Goal: Task Accomplishment & Management: Use online tool/utility

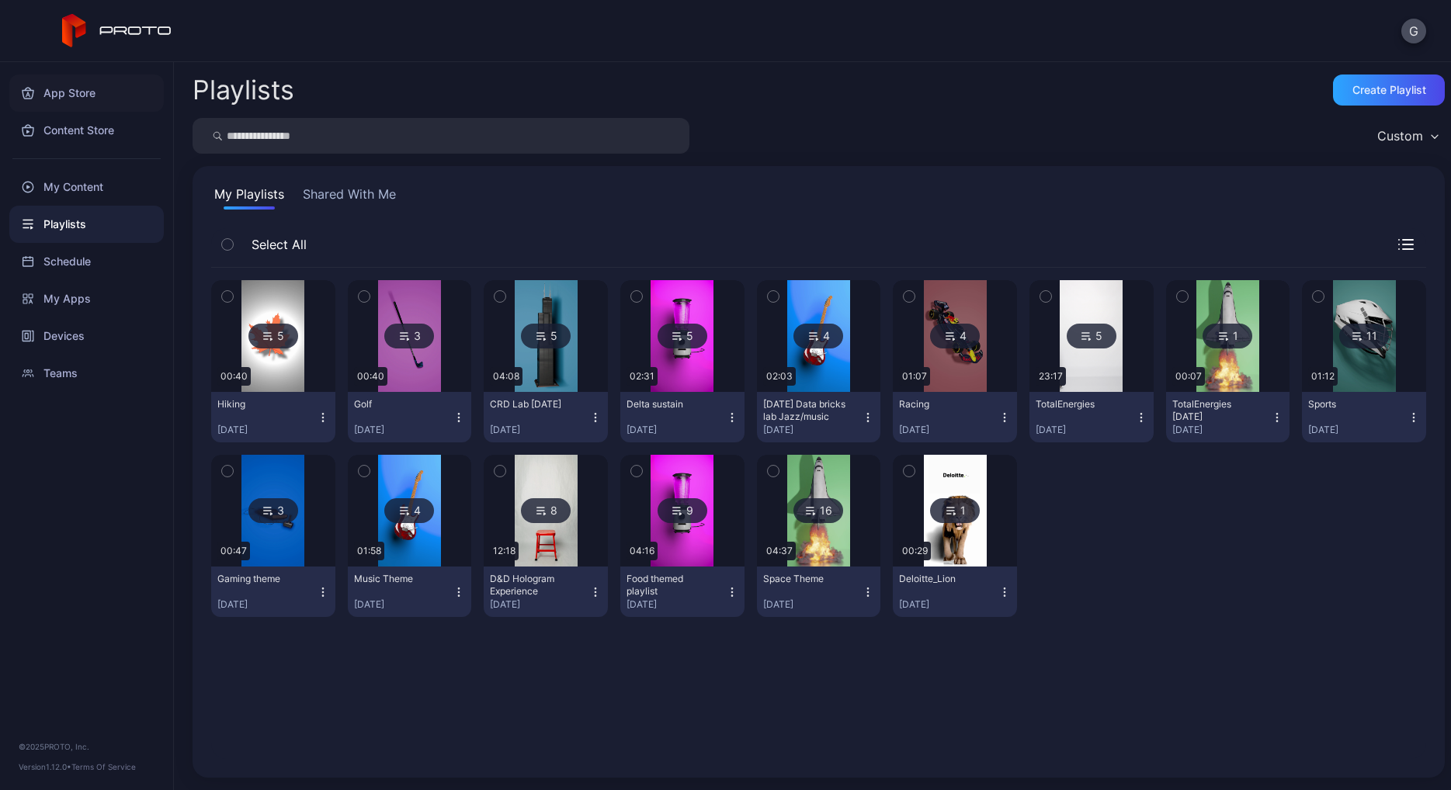
click at [78, 97] on div "App Store" at bounding box center [86, 93] width 154 height 37
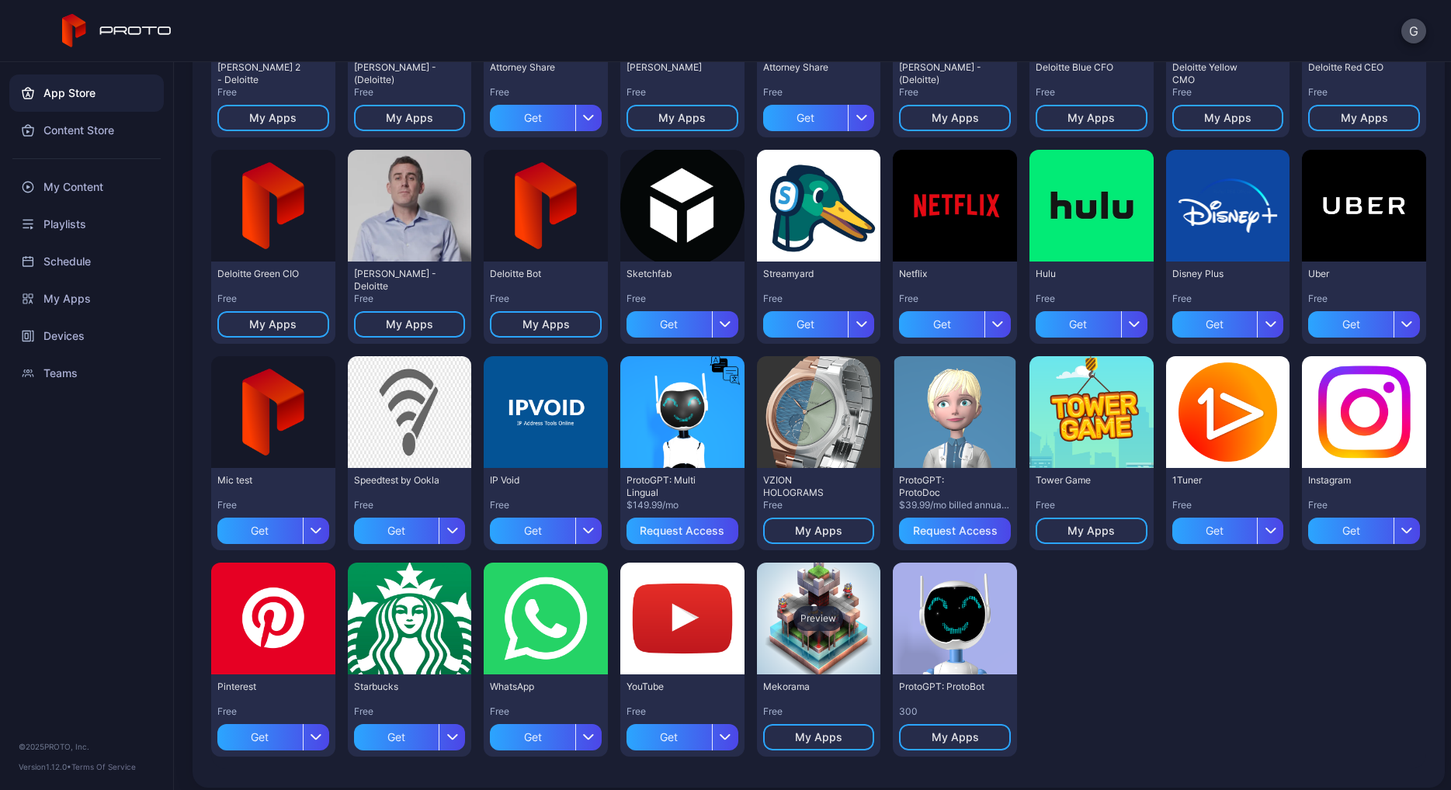
scroll to position [501, 0]
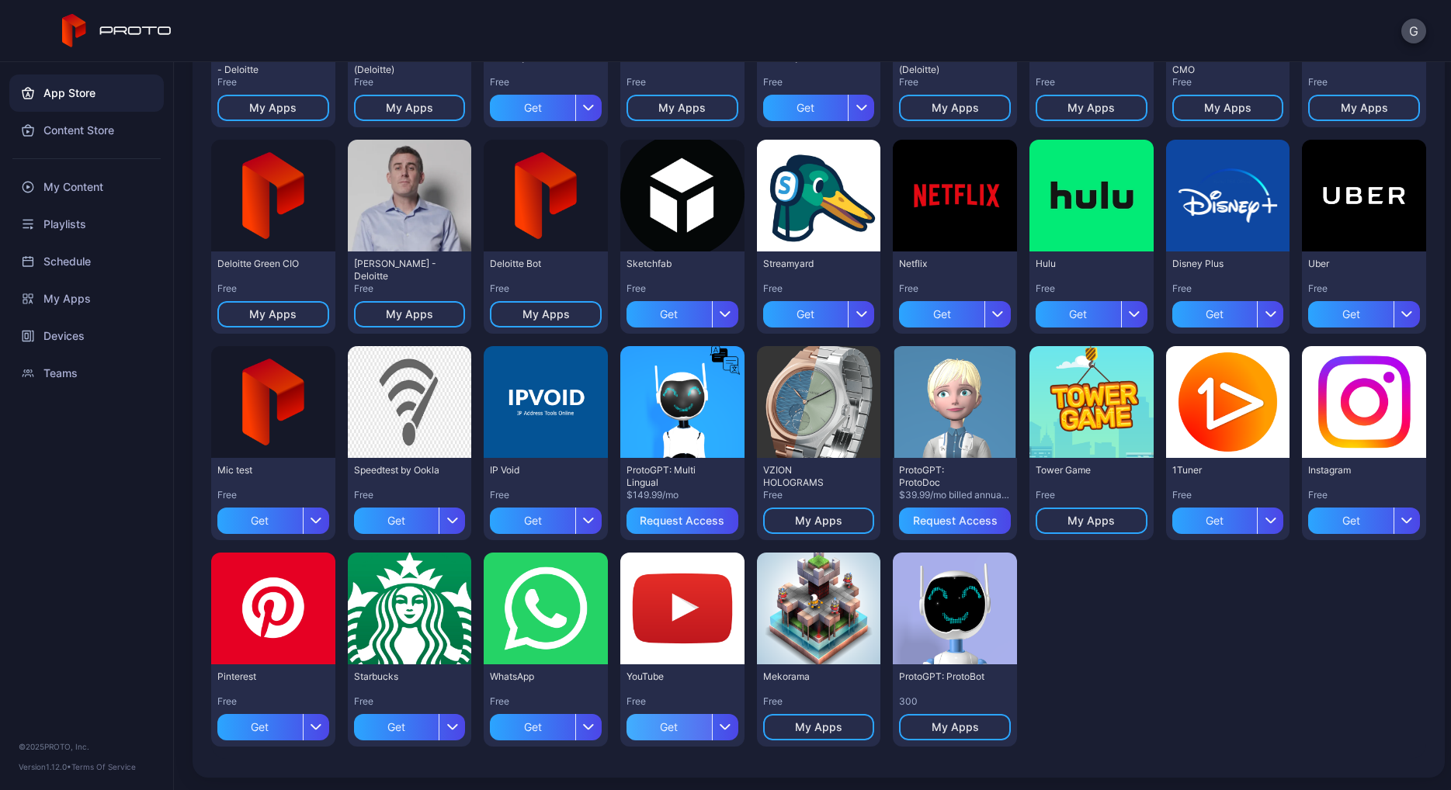
click at [661, 723] on div "Get" at bounding box center [668, 727] width 85 height 26
click at [96, 126] on div "Content Store" at bounding box center [86, 130] width 154 height 37
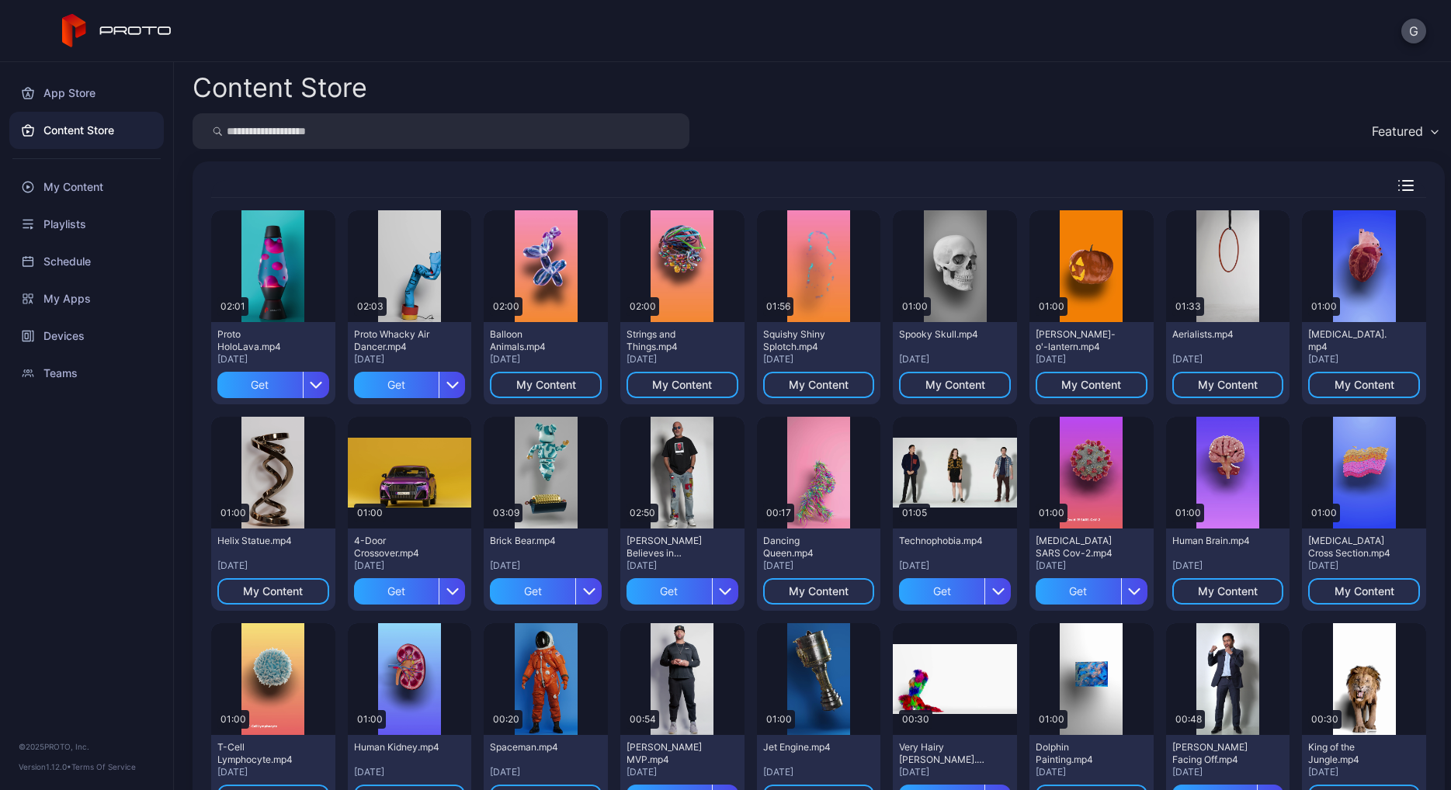
click at [488, 137] on input "search" at bounding box center [441, 131] width 497 height 36
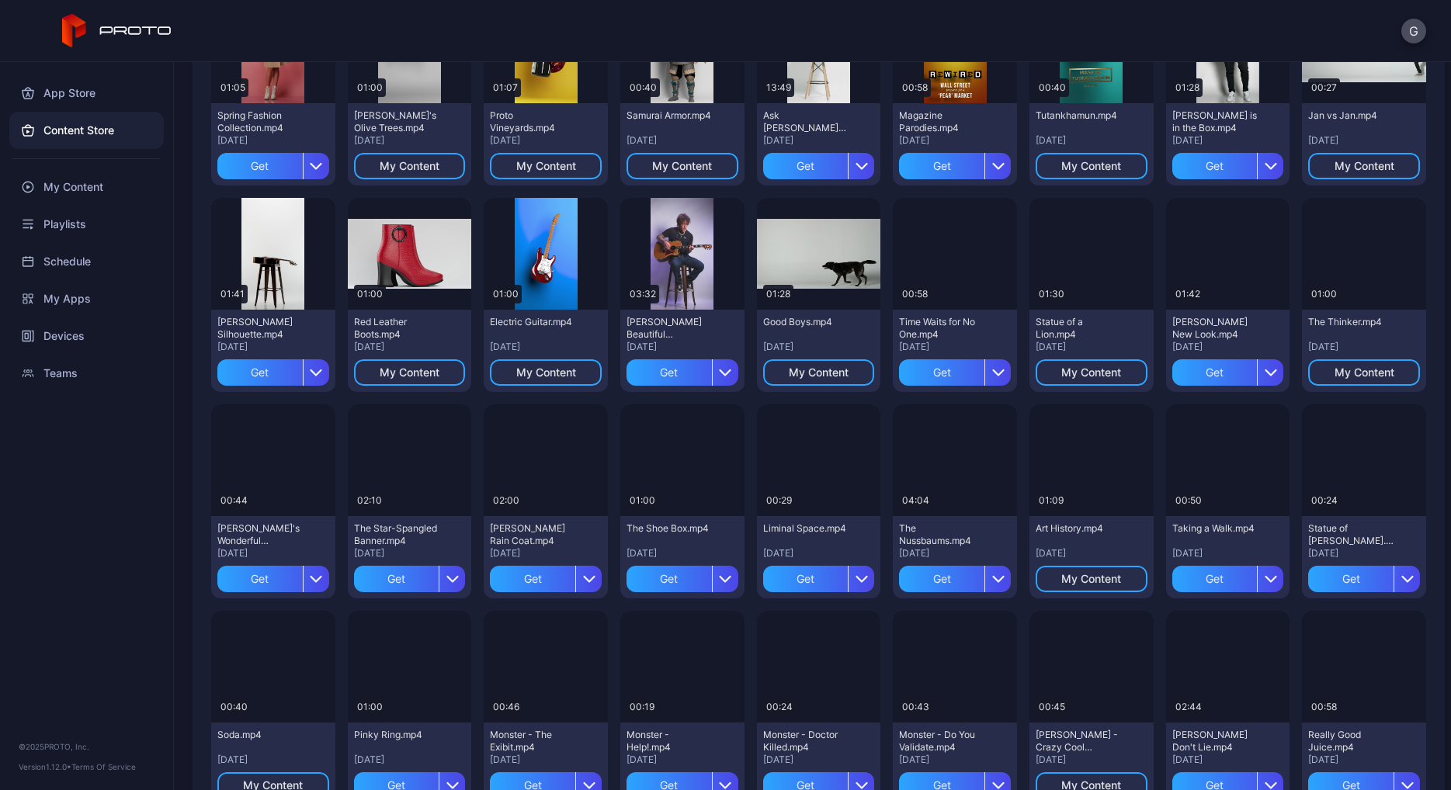
scroll to position [740, 0]
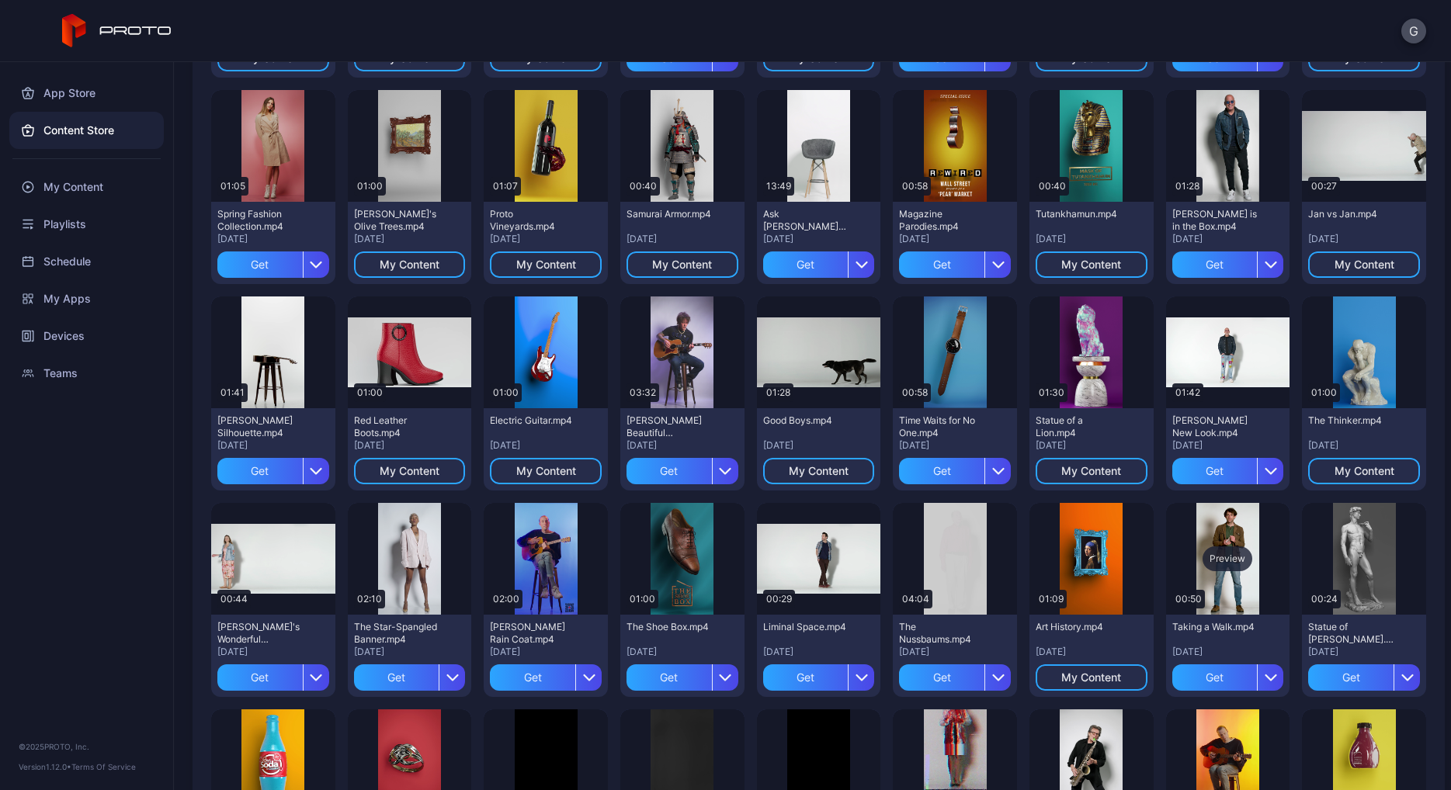
type input "*****"
click at [1210, 557] on div "Preview" at bounding box center [1227, 559] width 50 height 25
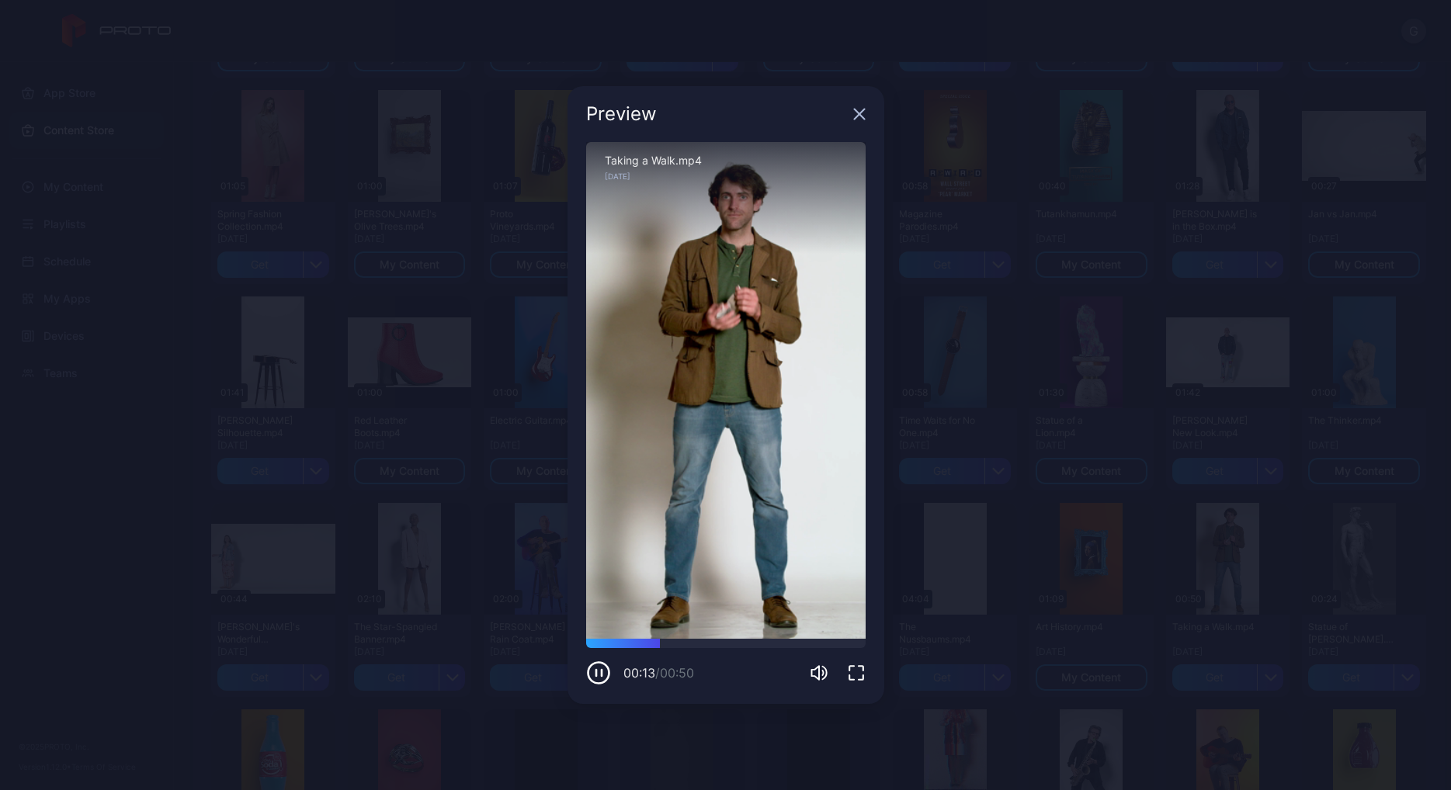
click at [864, 112] on icon "button" at bounding box center [859, 114] width 12 height 12
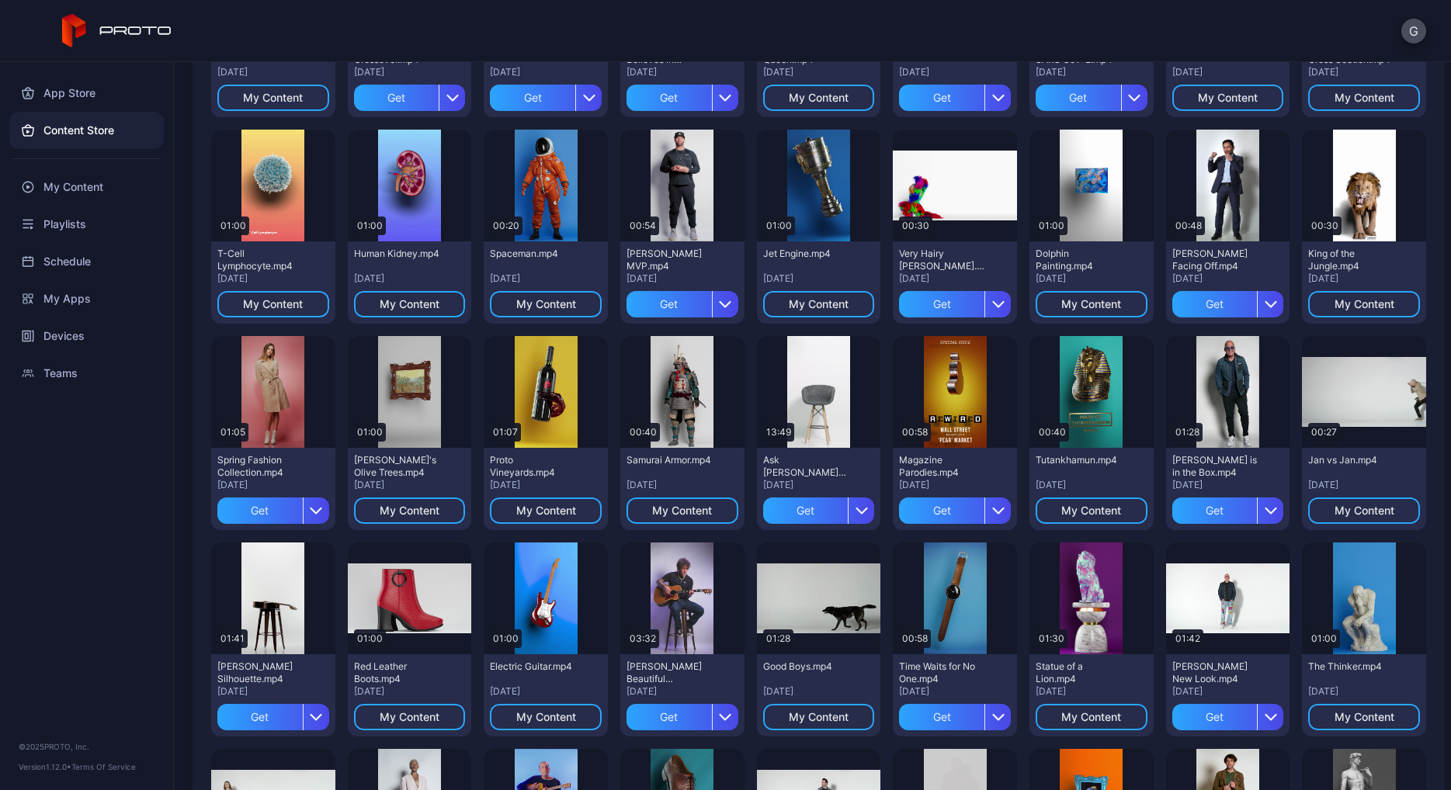
scroll to position [429, 0]
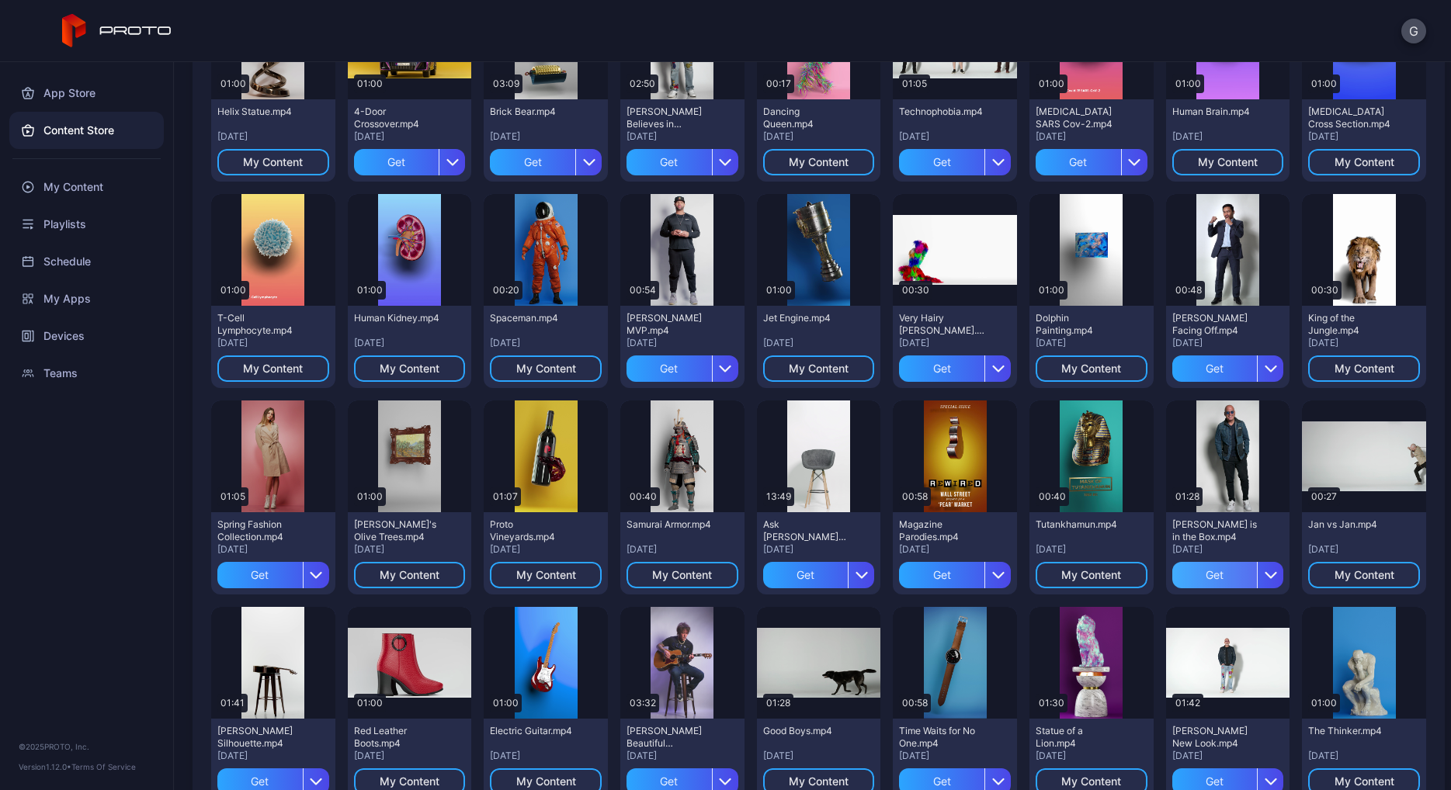
click at [1208, 574] on div "Get" at bounding box center [1214, 575] width 85 height 26
click at [61, 186] on div "My Content" at bounding box center [86, 186] width 154 height 37
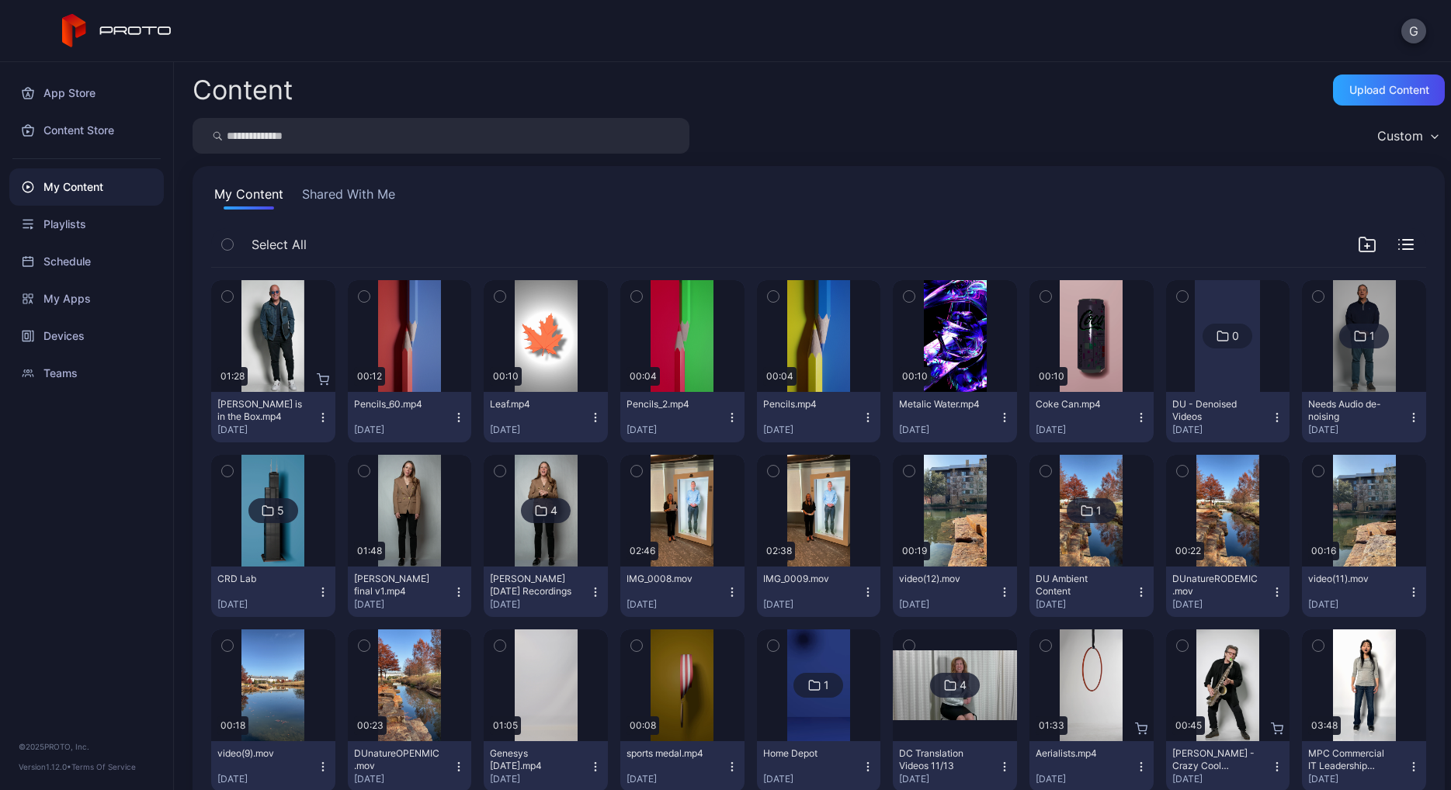
click at [322, 418] on icon "button" at bounding box center [323, 417] width 12 height 12
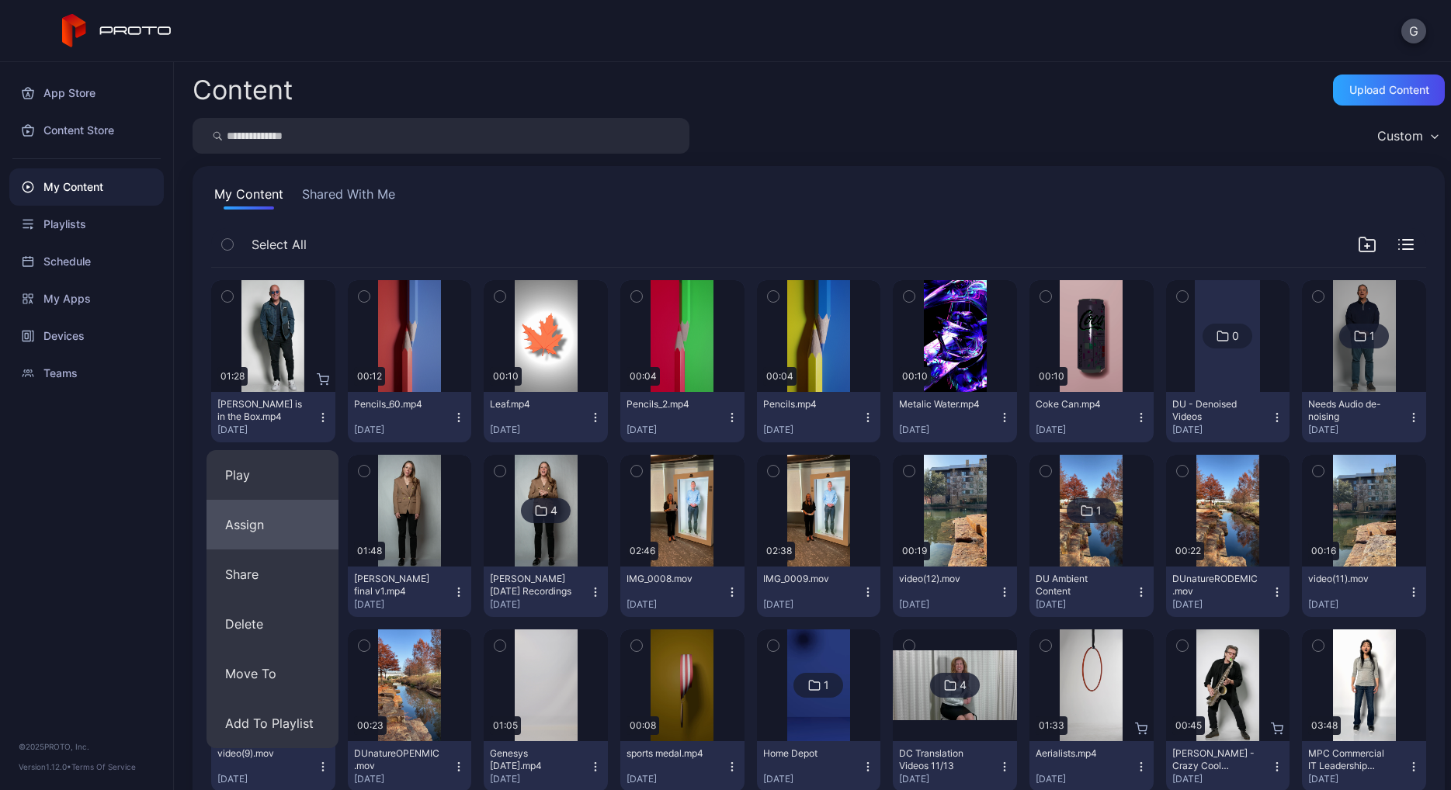
click at [289, 525] on button "Assign" at bounding box center [272, 525] width 132 height 50
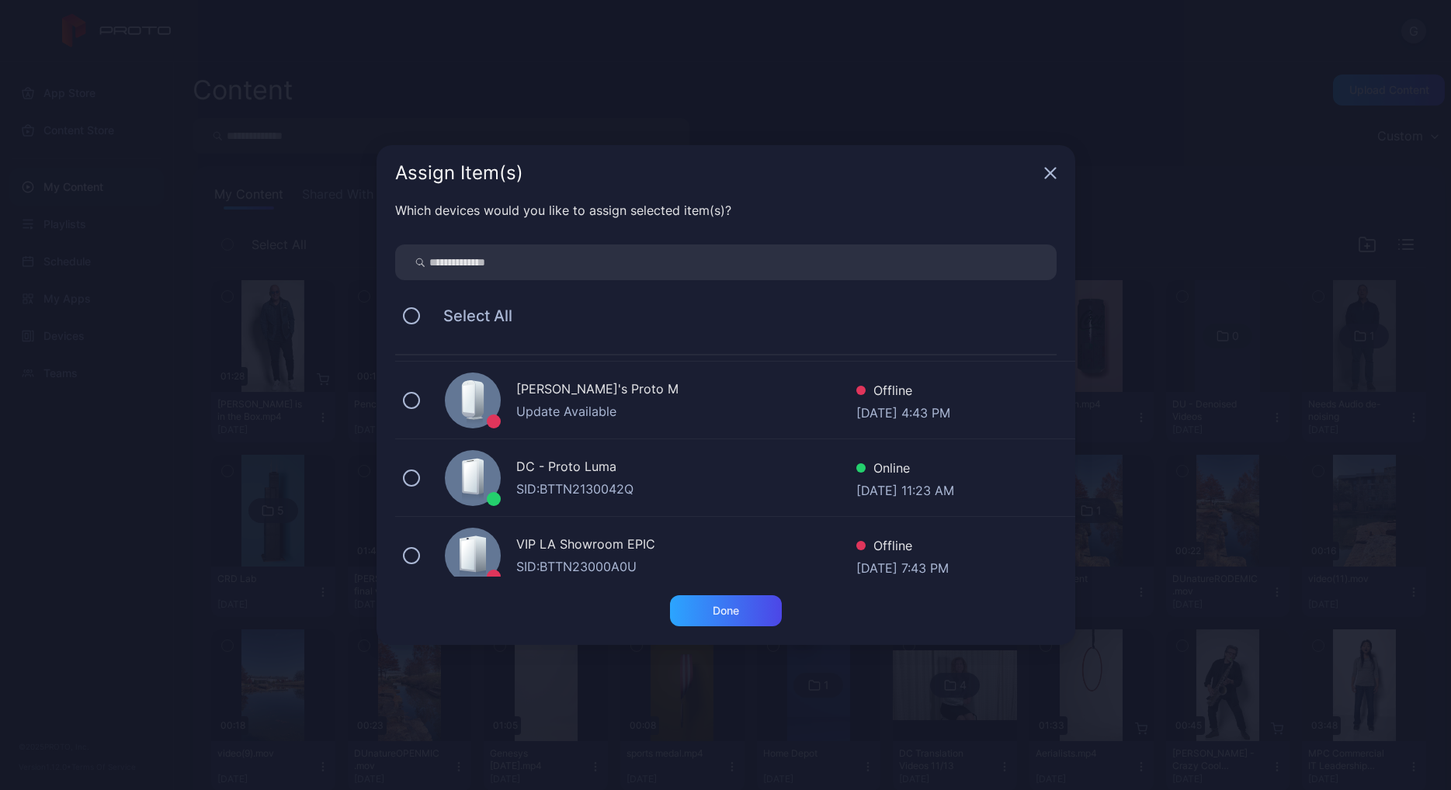
scroll to position [466, 0]
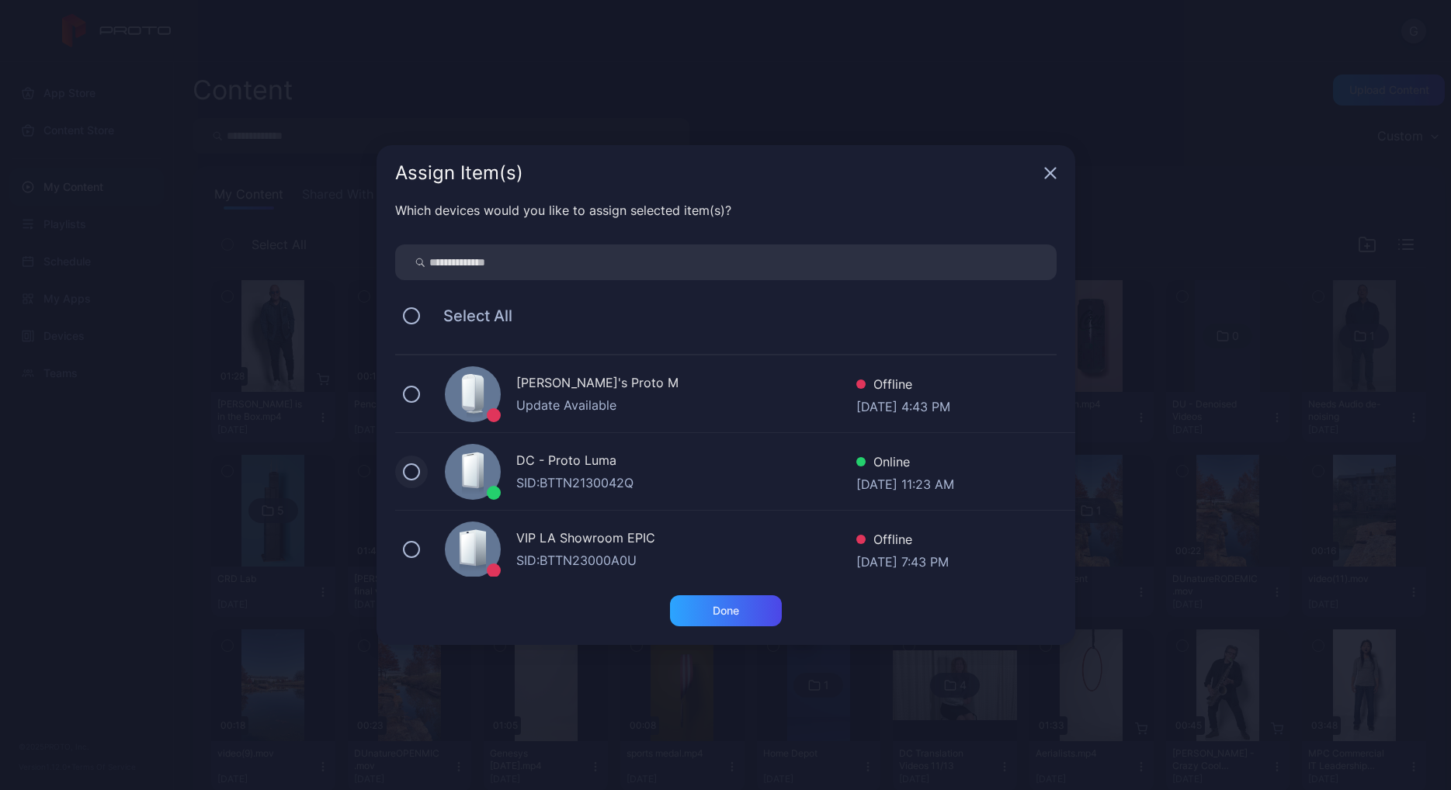
click at [411, 476] on button at bounding box center [411, 471] width 17 height 17
click at [713, 611] on div "Done" at bounding box center [726, 611] width 26 height 12
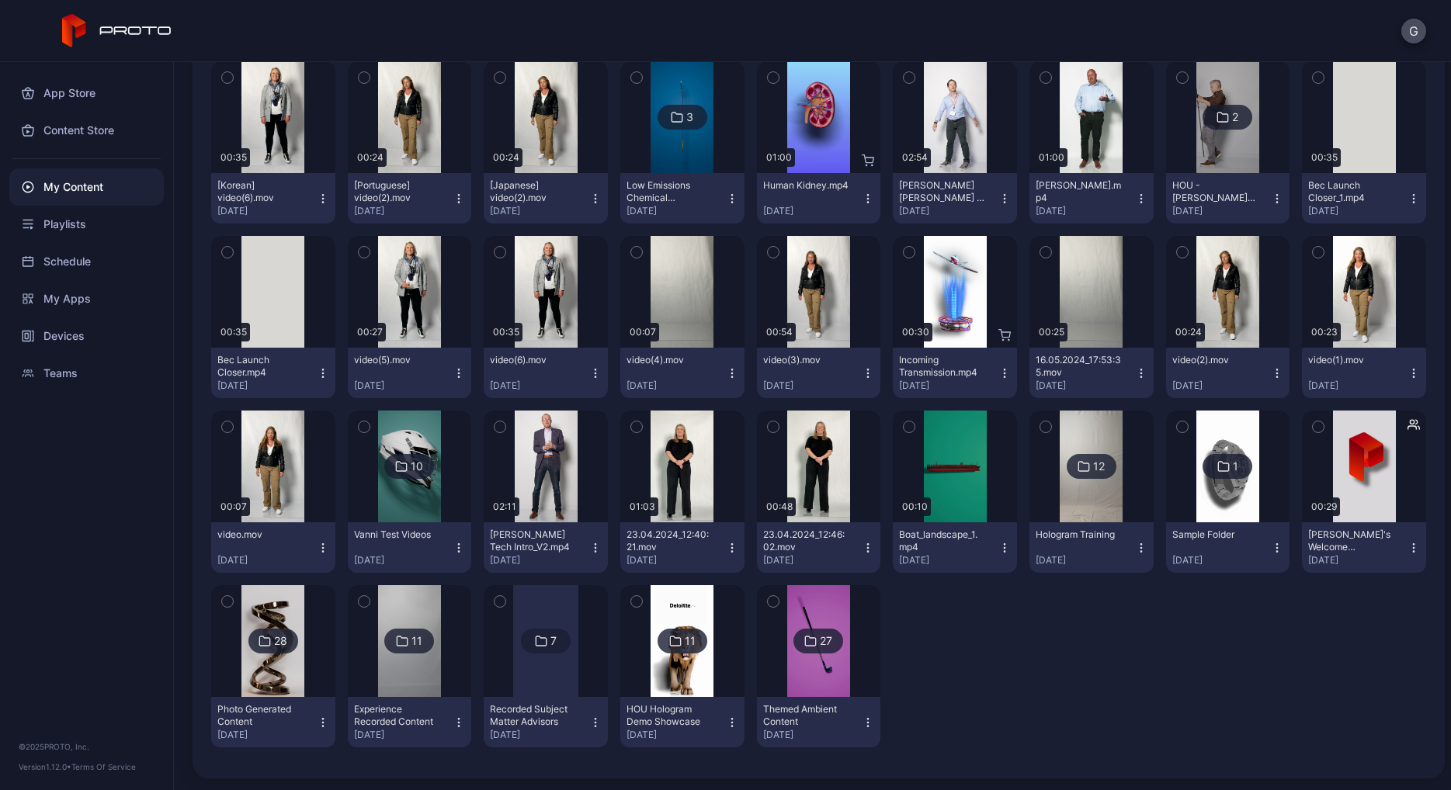
scroll to position [1093, 0]
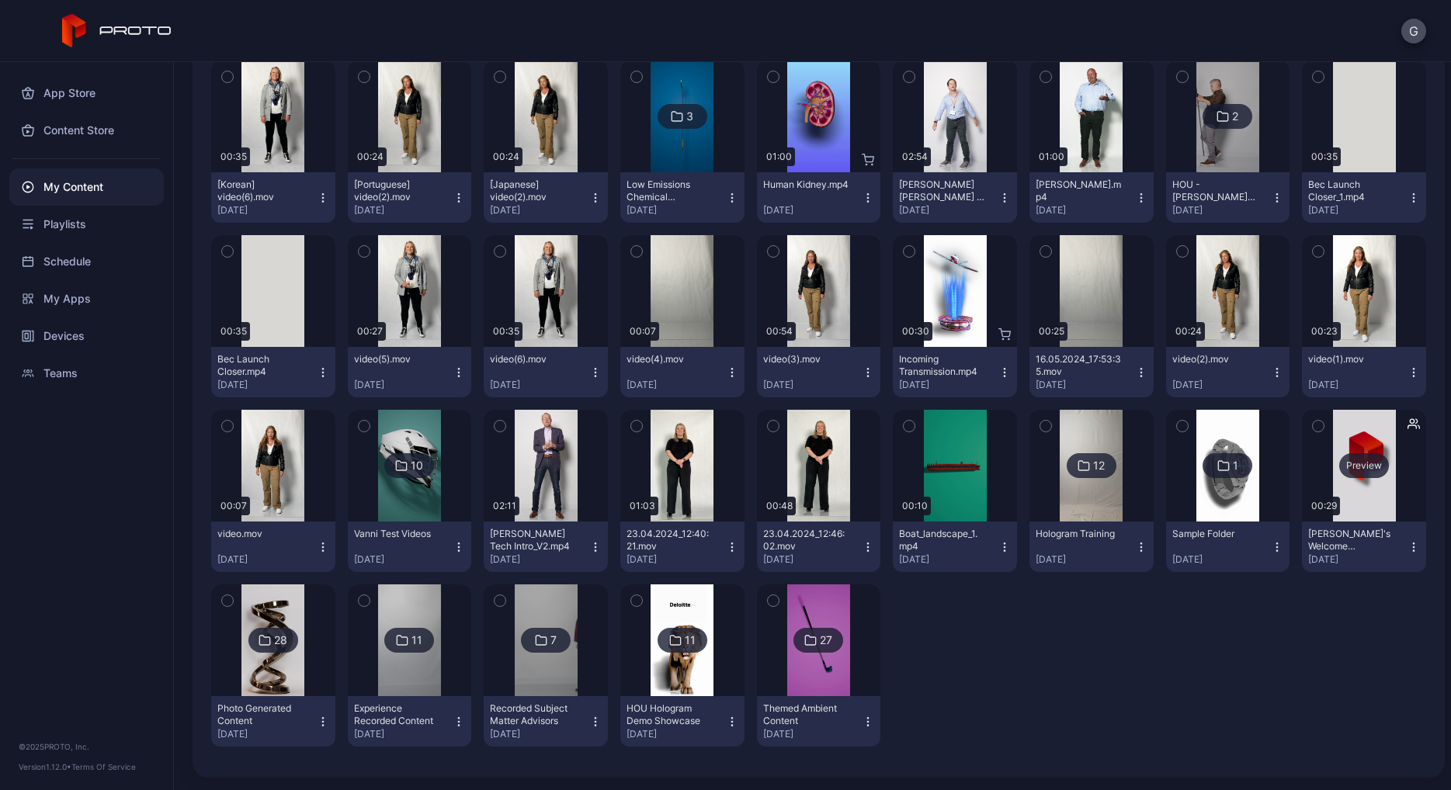
click at [1339, 460] on div "Preview" at bounding box center [1364, 465] width 50 height 25
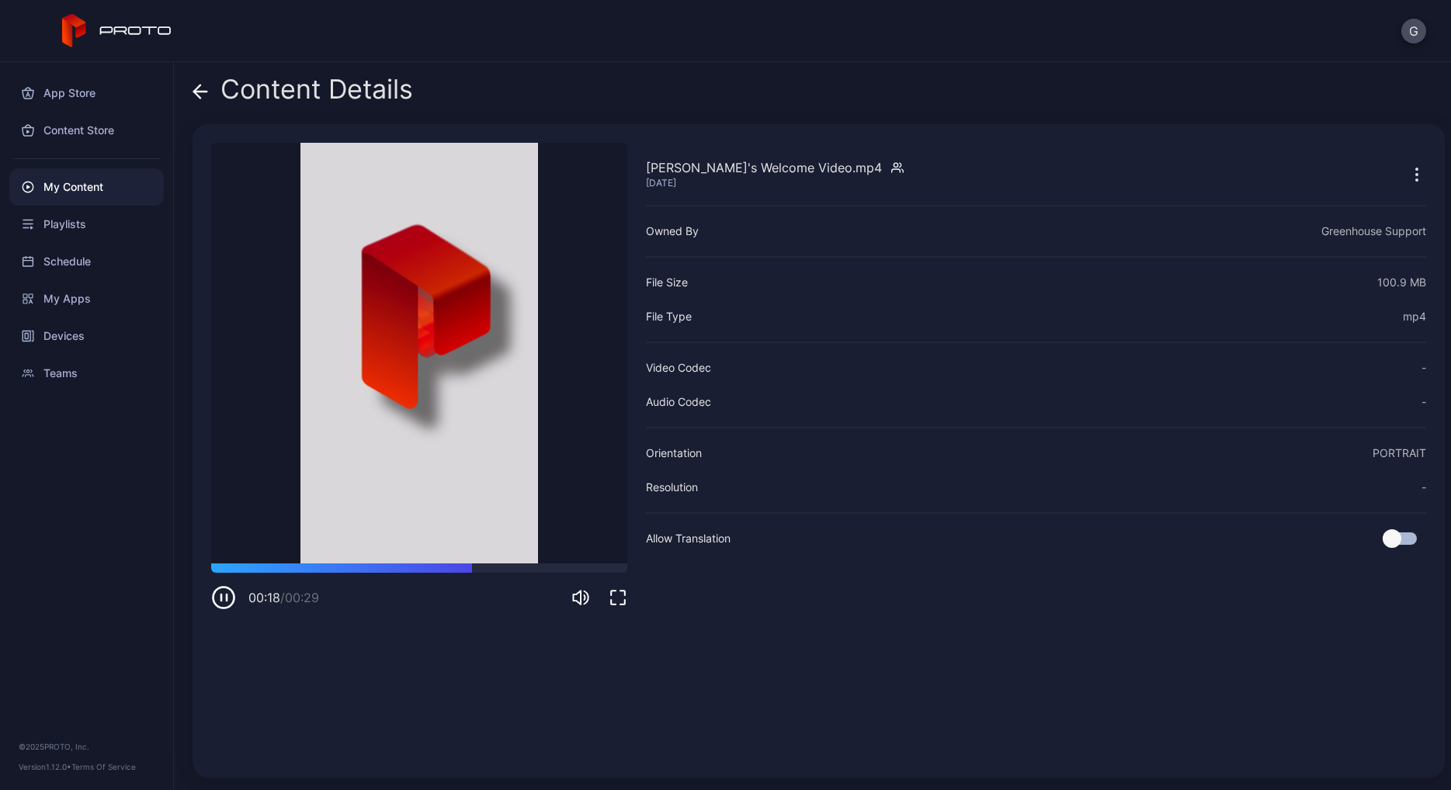
click at [203, 92] on icon at bounding box center [201, 92] width 16 height 16
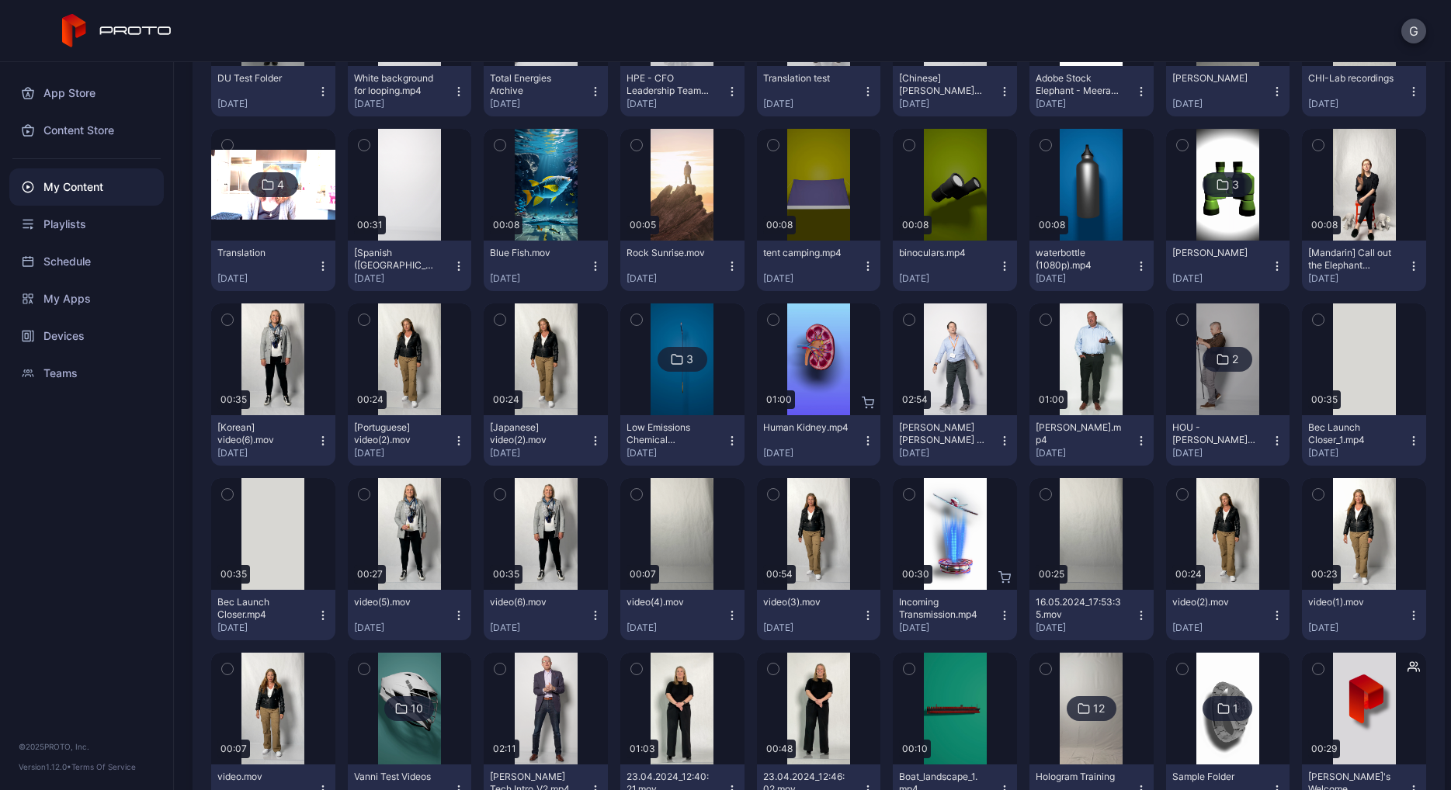
scroll to position [860, 0]
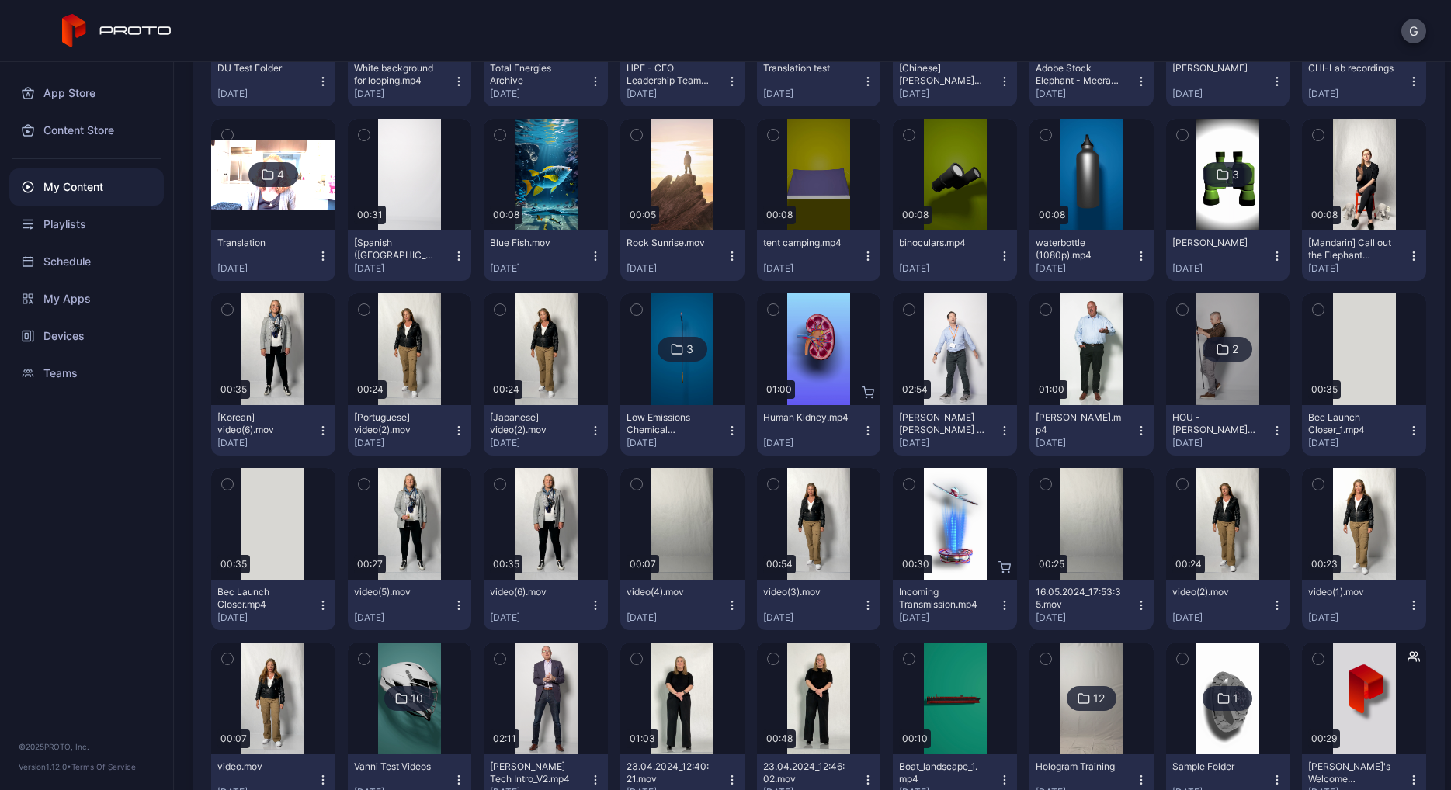
click at [322, 427] on icon "button" at bounding box center [322, 426] width 1 height 1
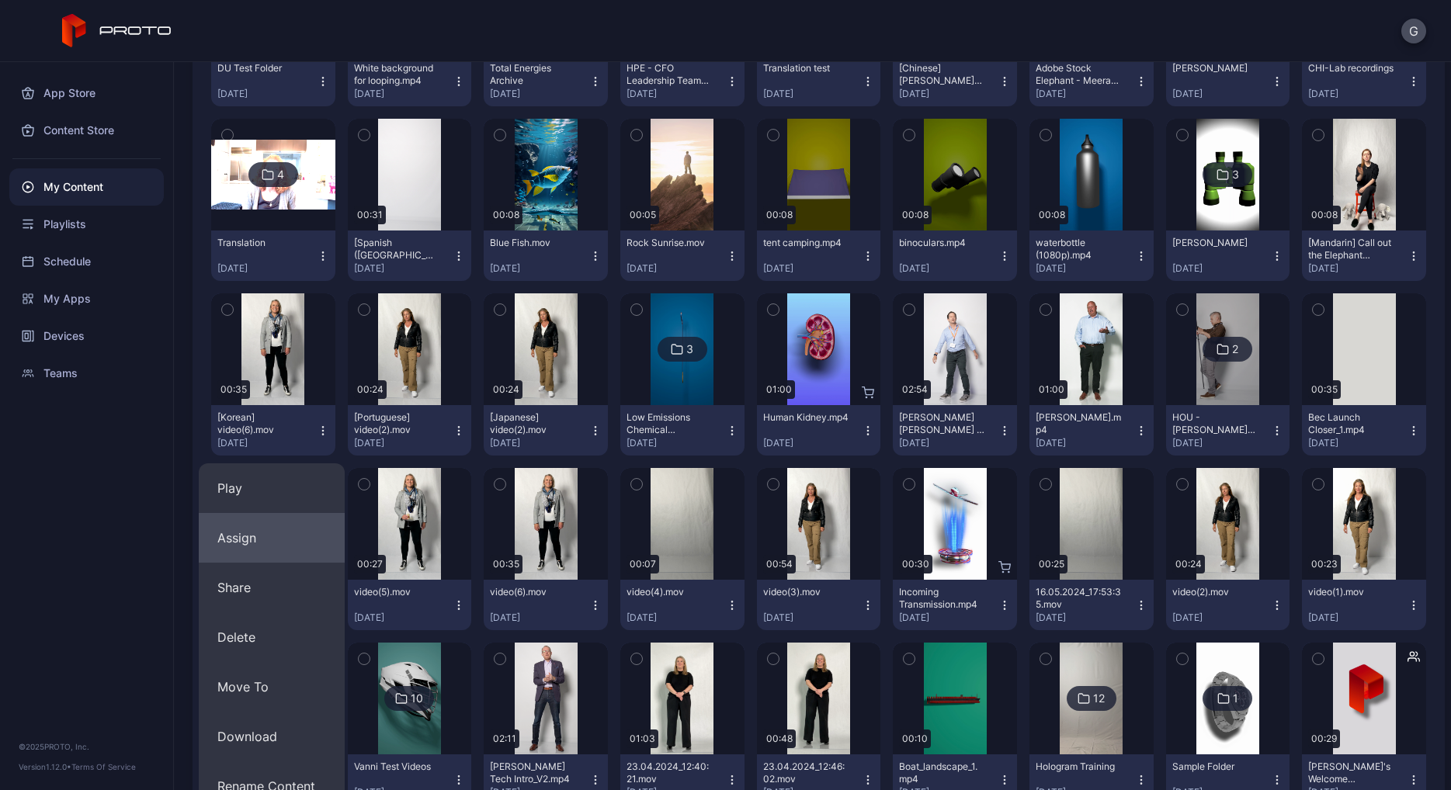
click at [268, 546] on button "Assign" at bounding box center [272, 538] width 146 height 50
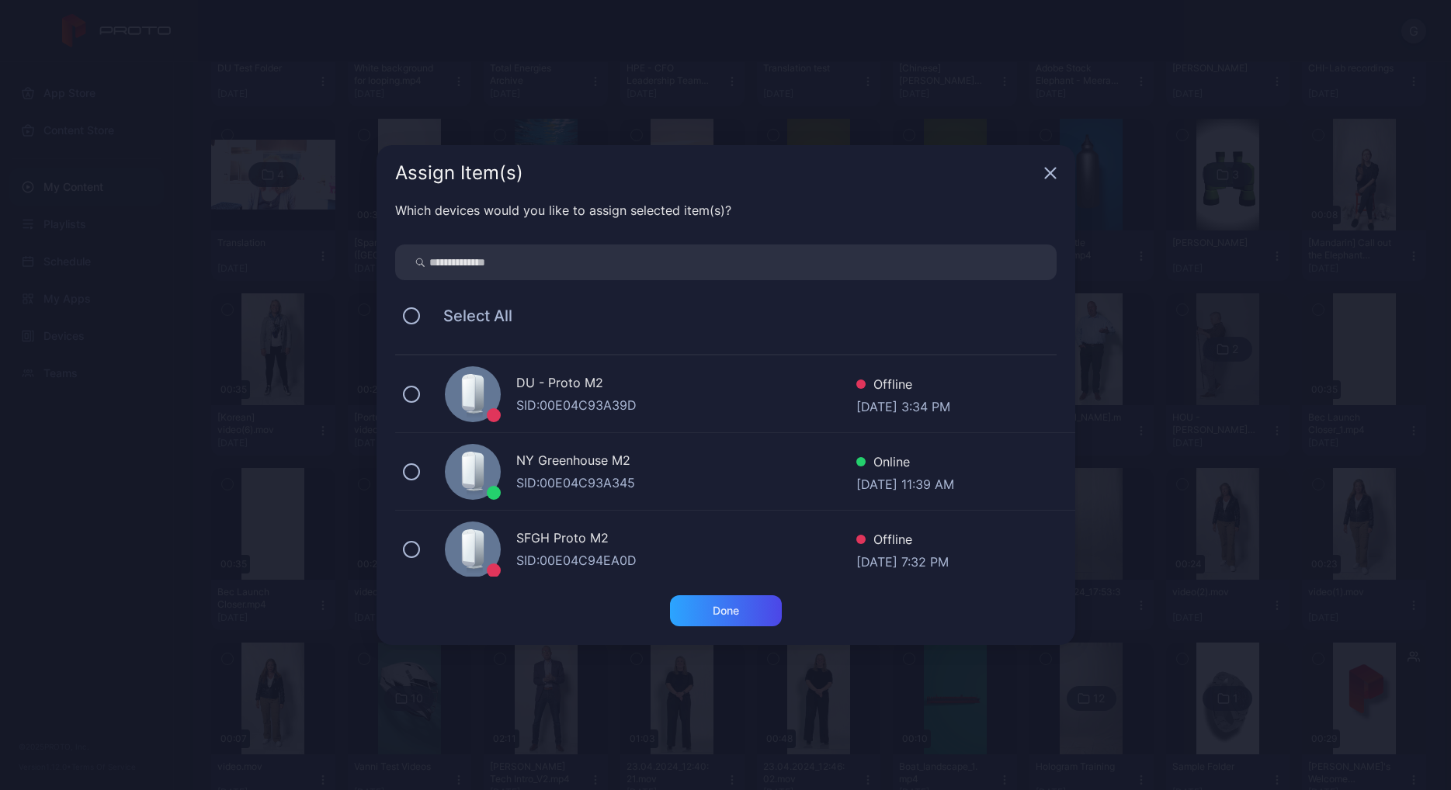
scroll to position [388, 0]
click at [401, 550] on div "DC - Proto [PERSON_NAME]: BTTN2130042Q Online [DATE] 11:38 AM" at bounding box center [735, 550] width 680 height 78
click at [696, 602] on div "Done" at bounding box center [726, 610] width 112 height 31
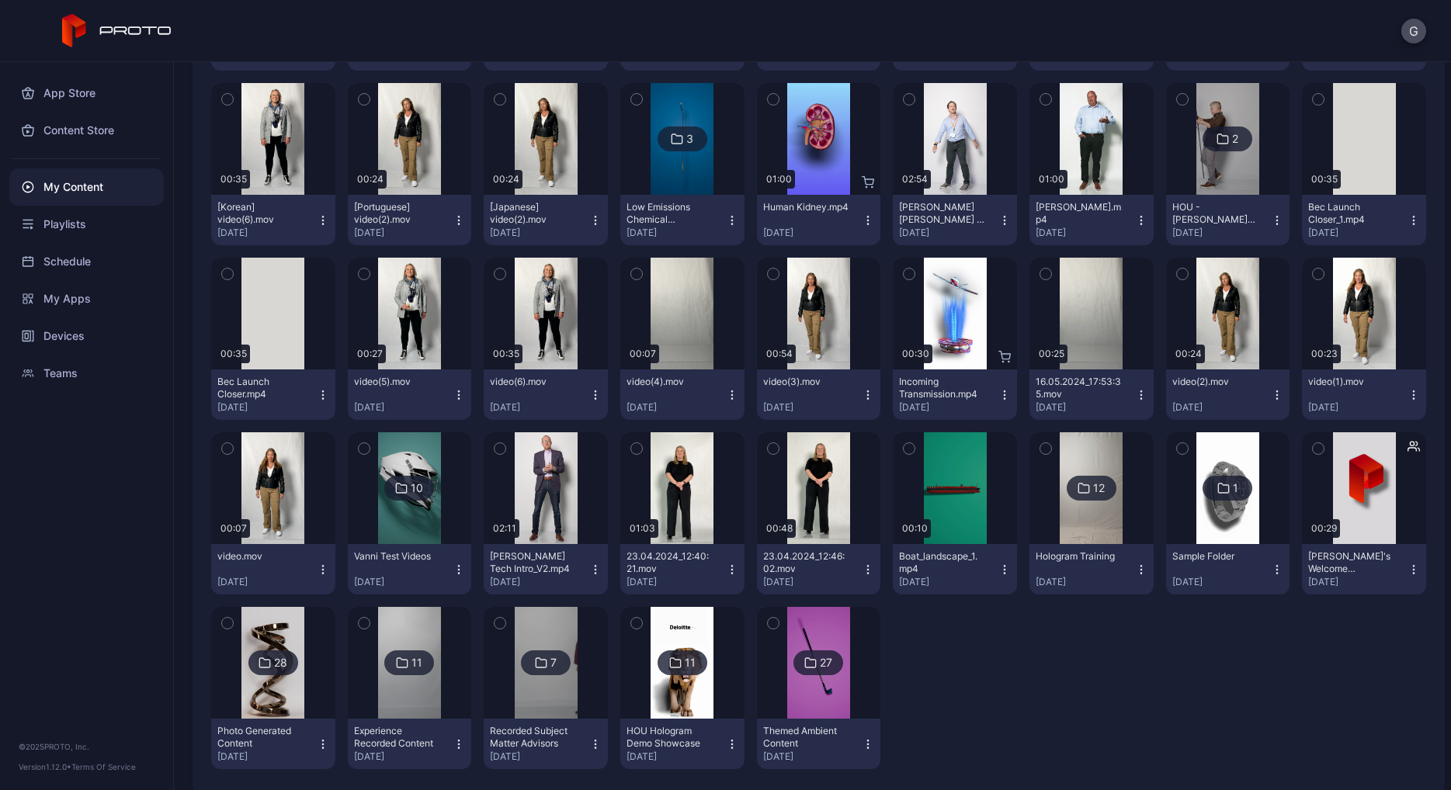
scroll to position [1093, 0]
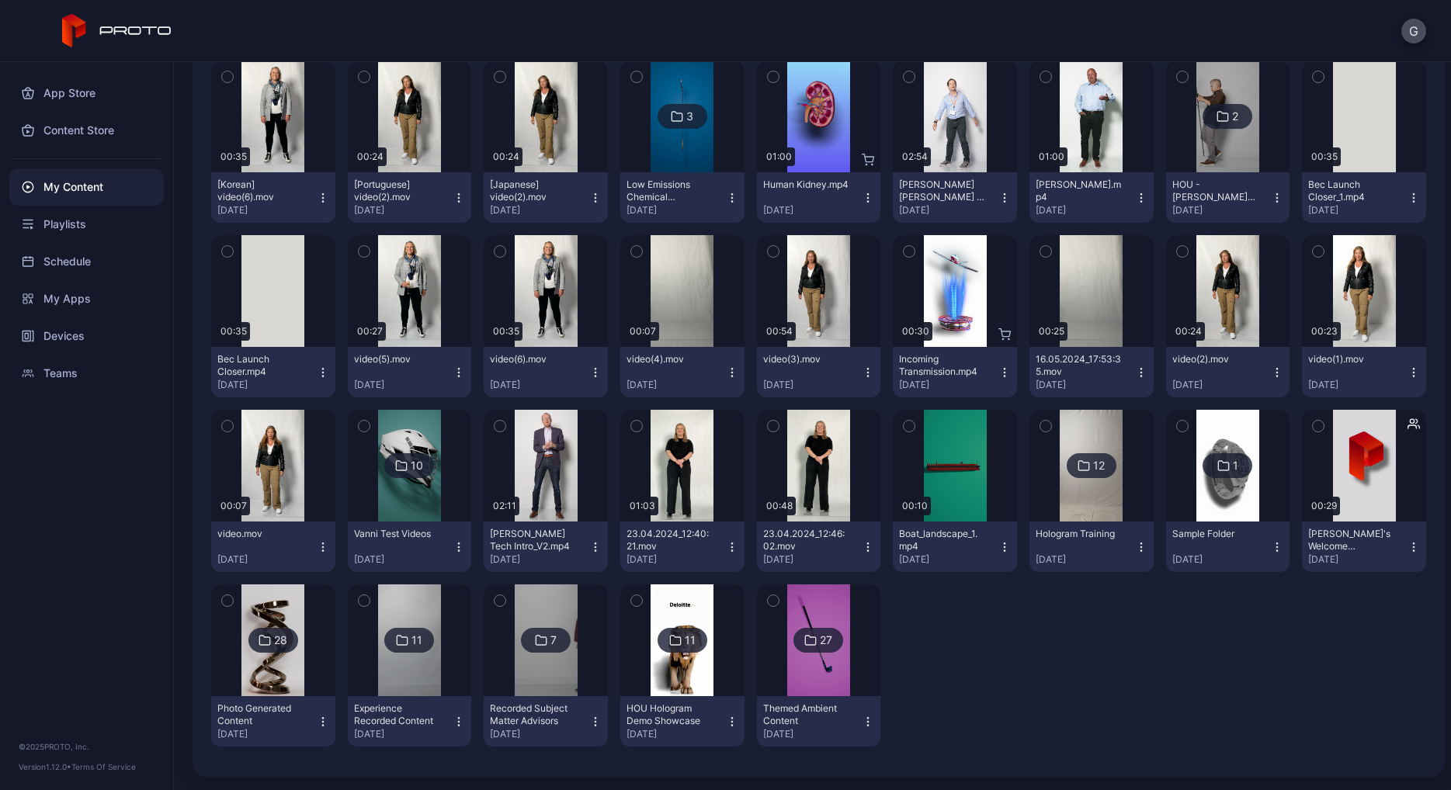
click at [726, 722] on icon "button" at bounding box center [732, 722] width 12 height 12
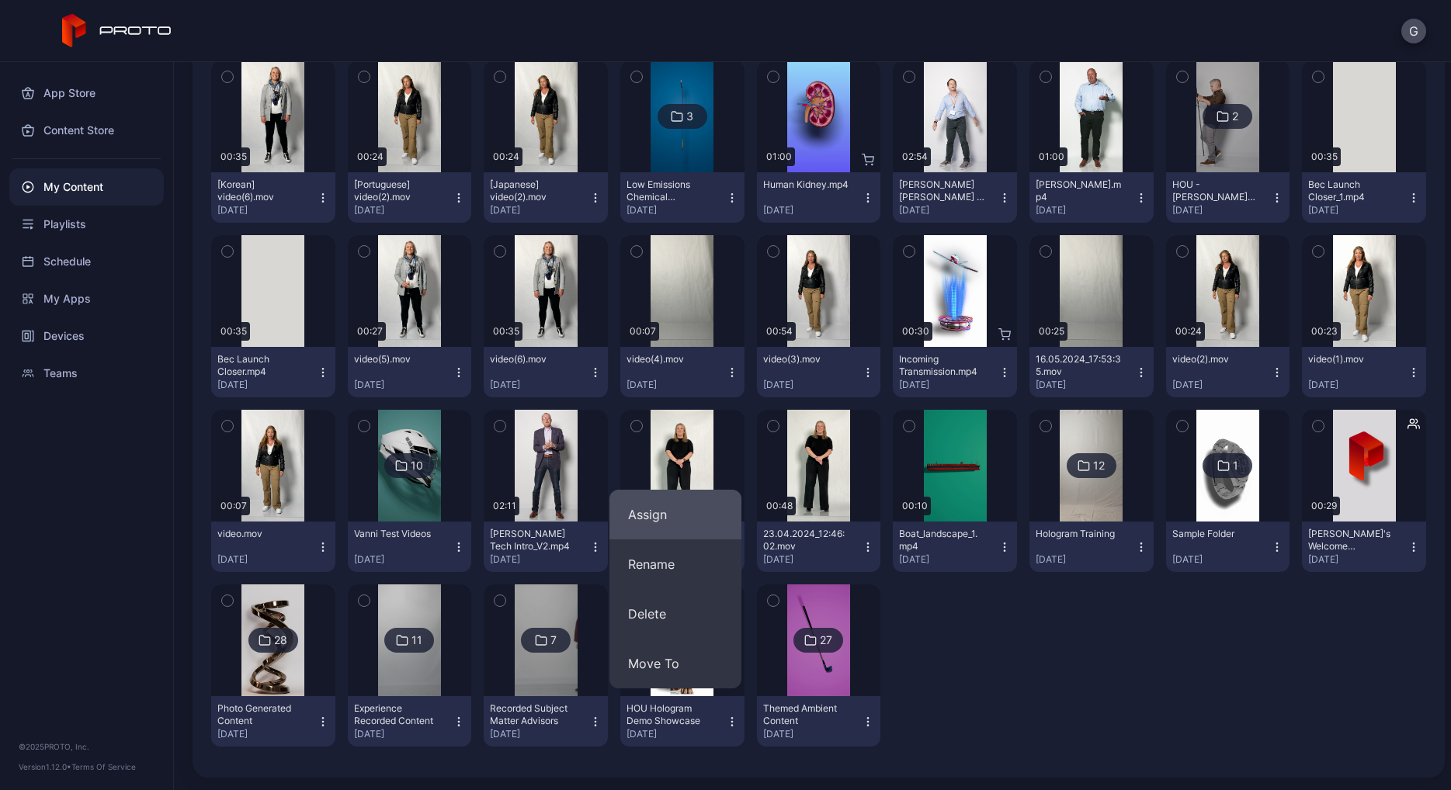
click at [680, 510] on button "Assign" at bounding box center [675, 515] width 132 height 50
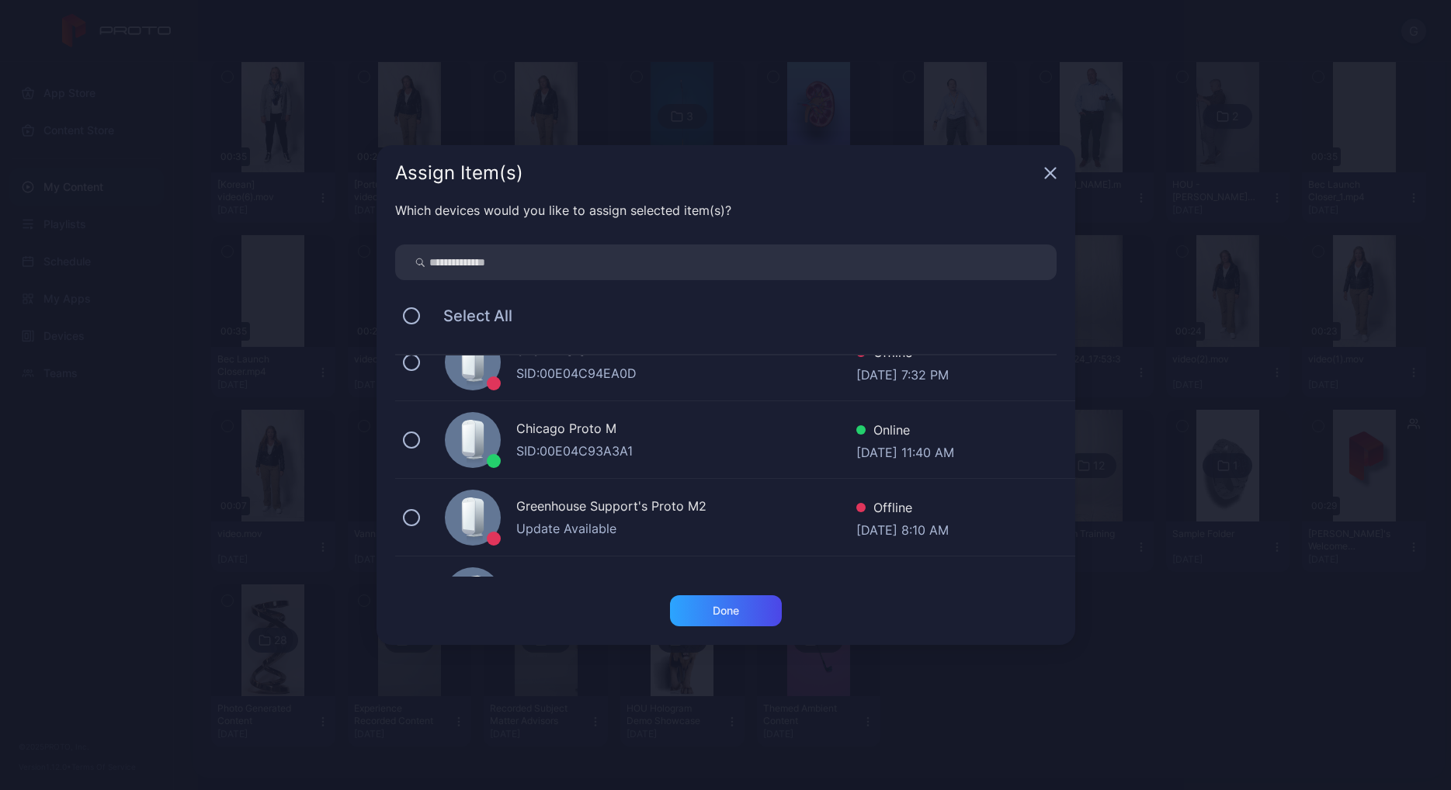
scroll to position [388, 0]
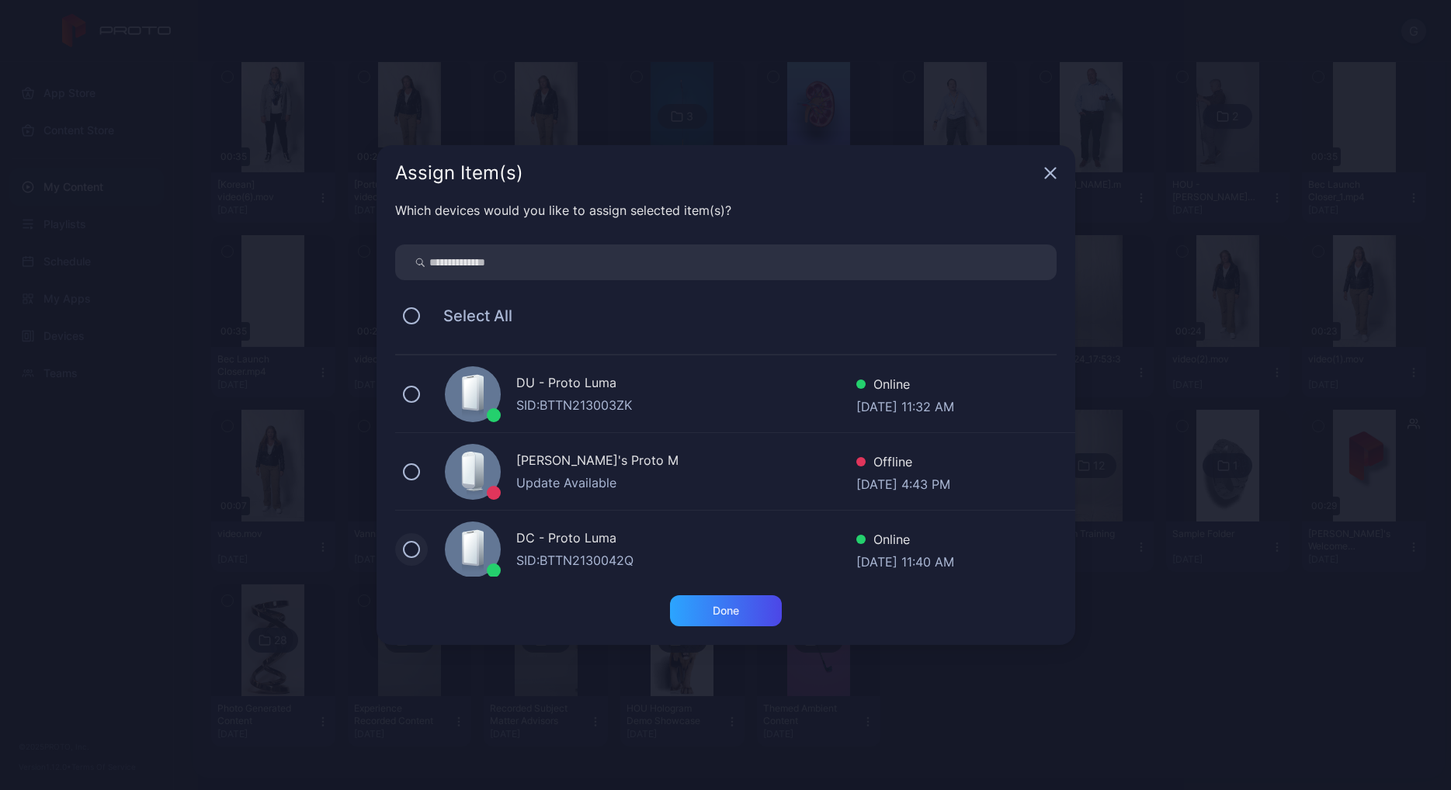
click at [406, 553] on button at bounding box center [411, 549] width 17 height 17
click at [717, 611] on div "Done" at bounding box center [726, 611] width 26 height 12
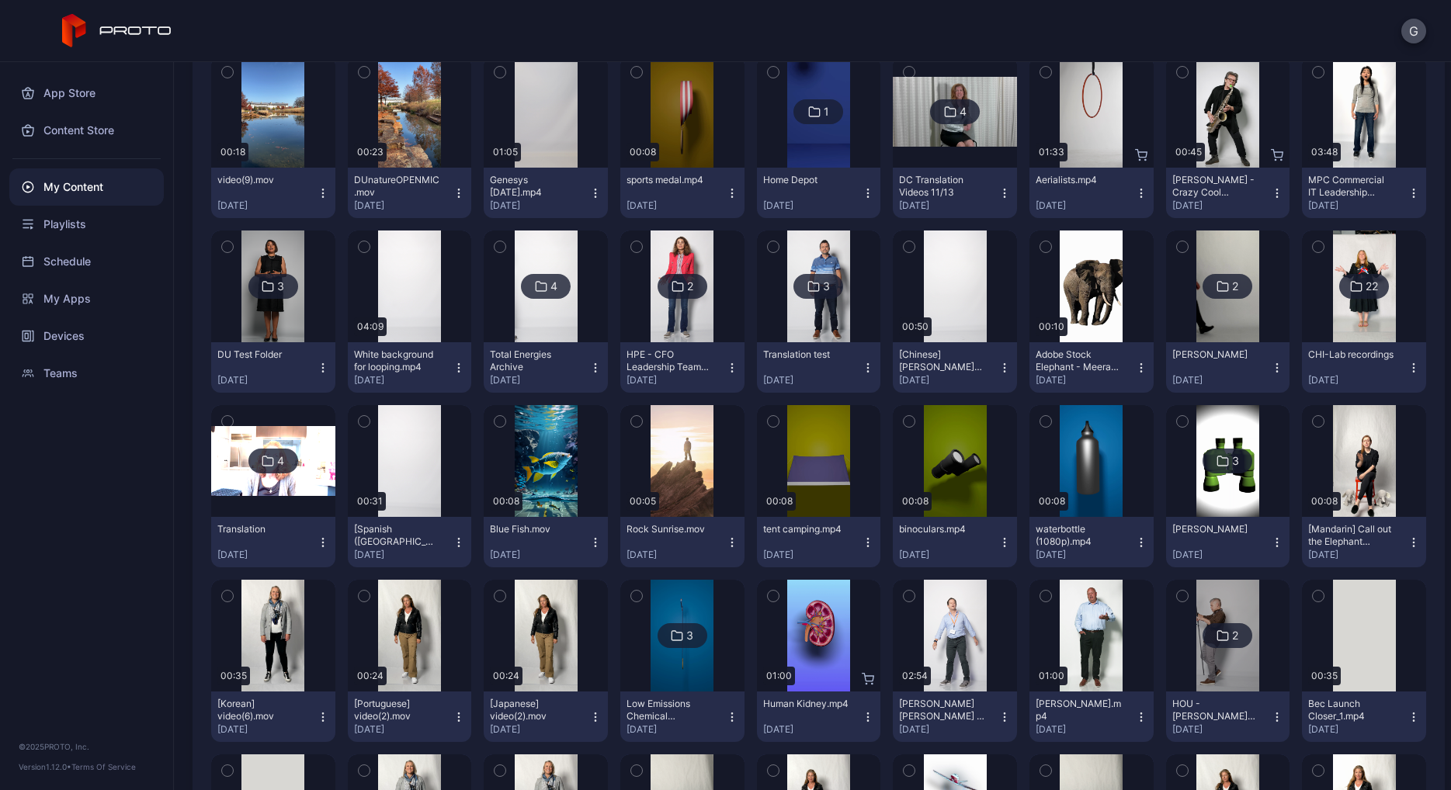
scroll to position [550, 0]
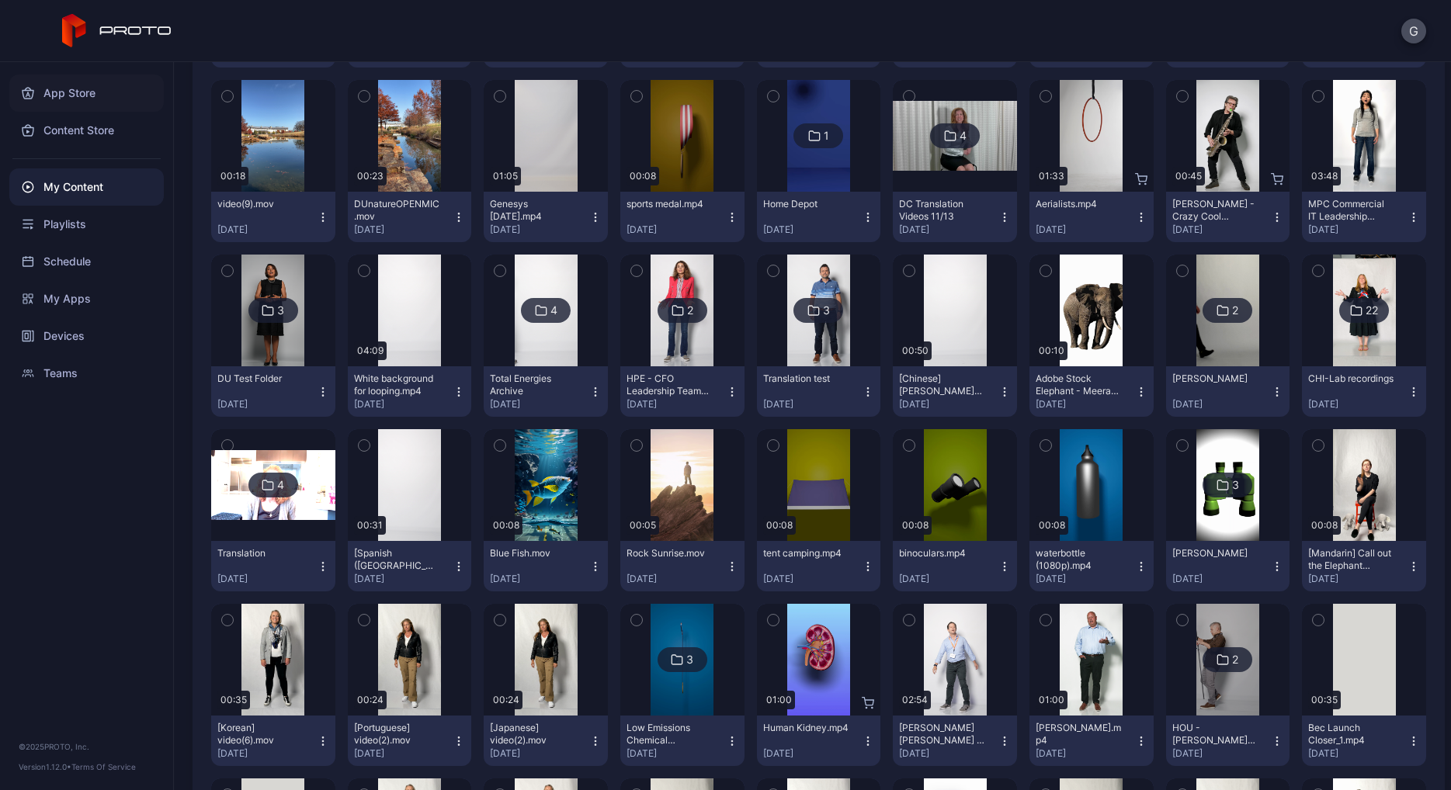
click at [69, 92] on div "App Store" at bounding box center [86, 93] width 154 height 37
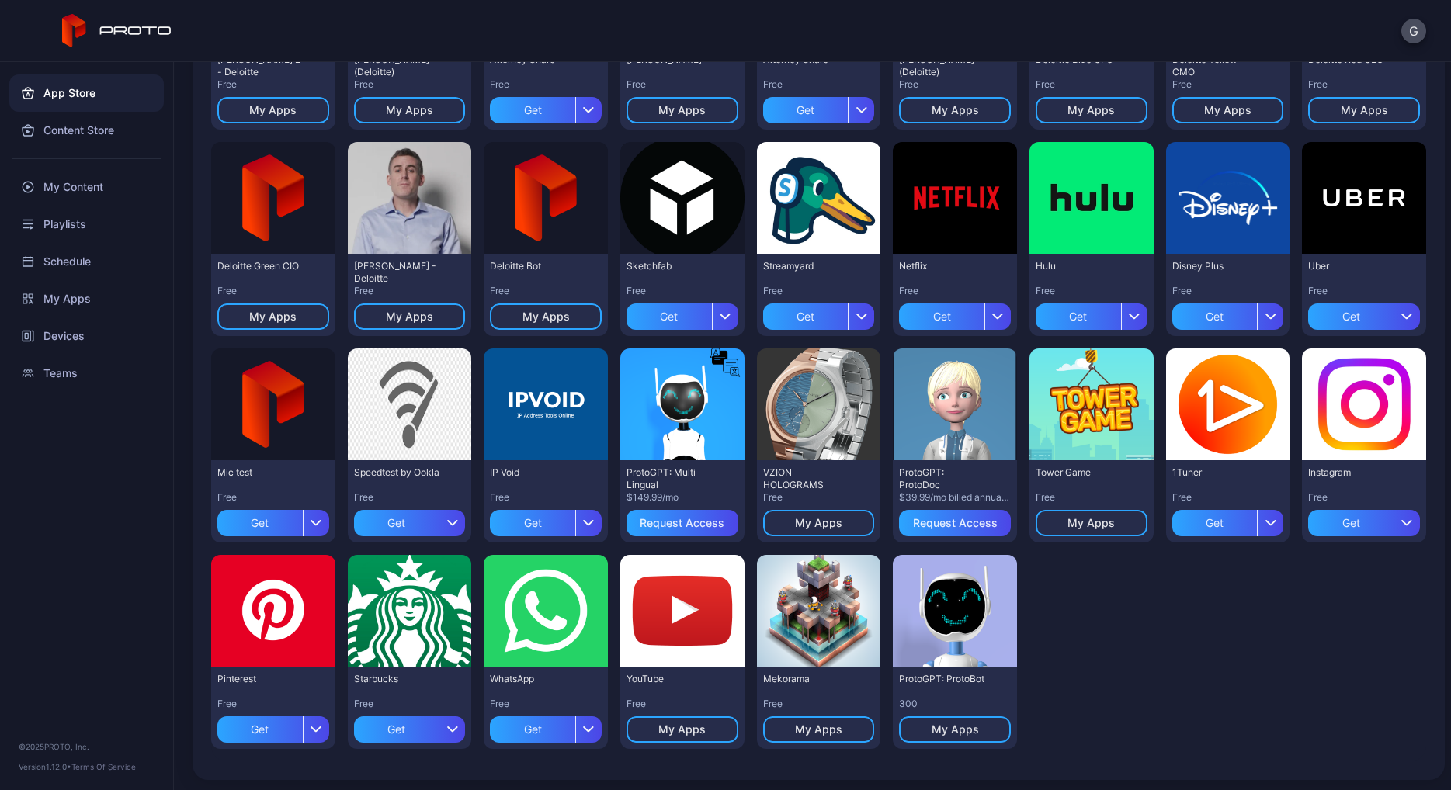
scroll to position [501, 0]
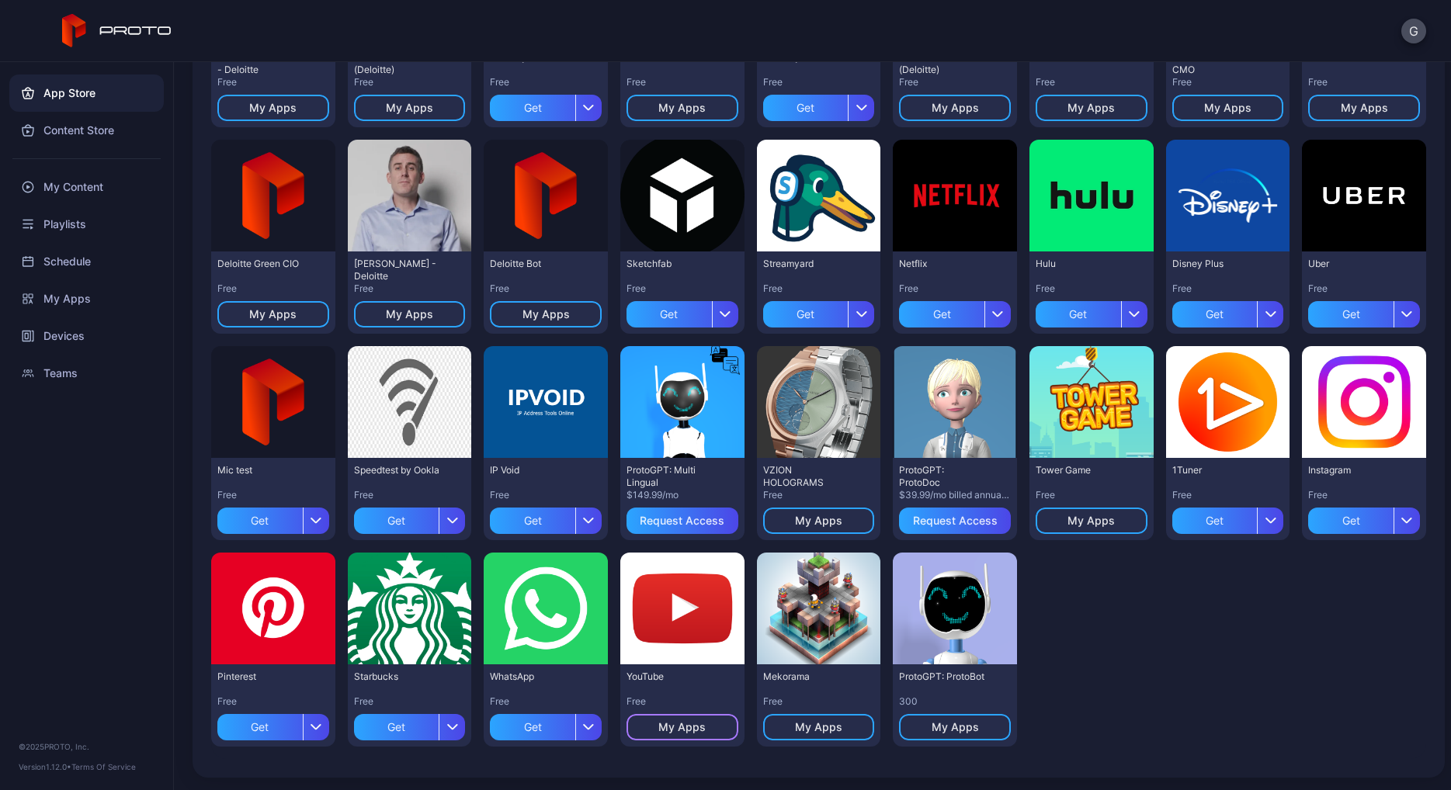
click at [682, 730] on div "My Apps" at bounding box center [681, 727] width 47 height 12
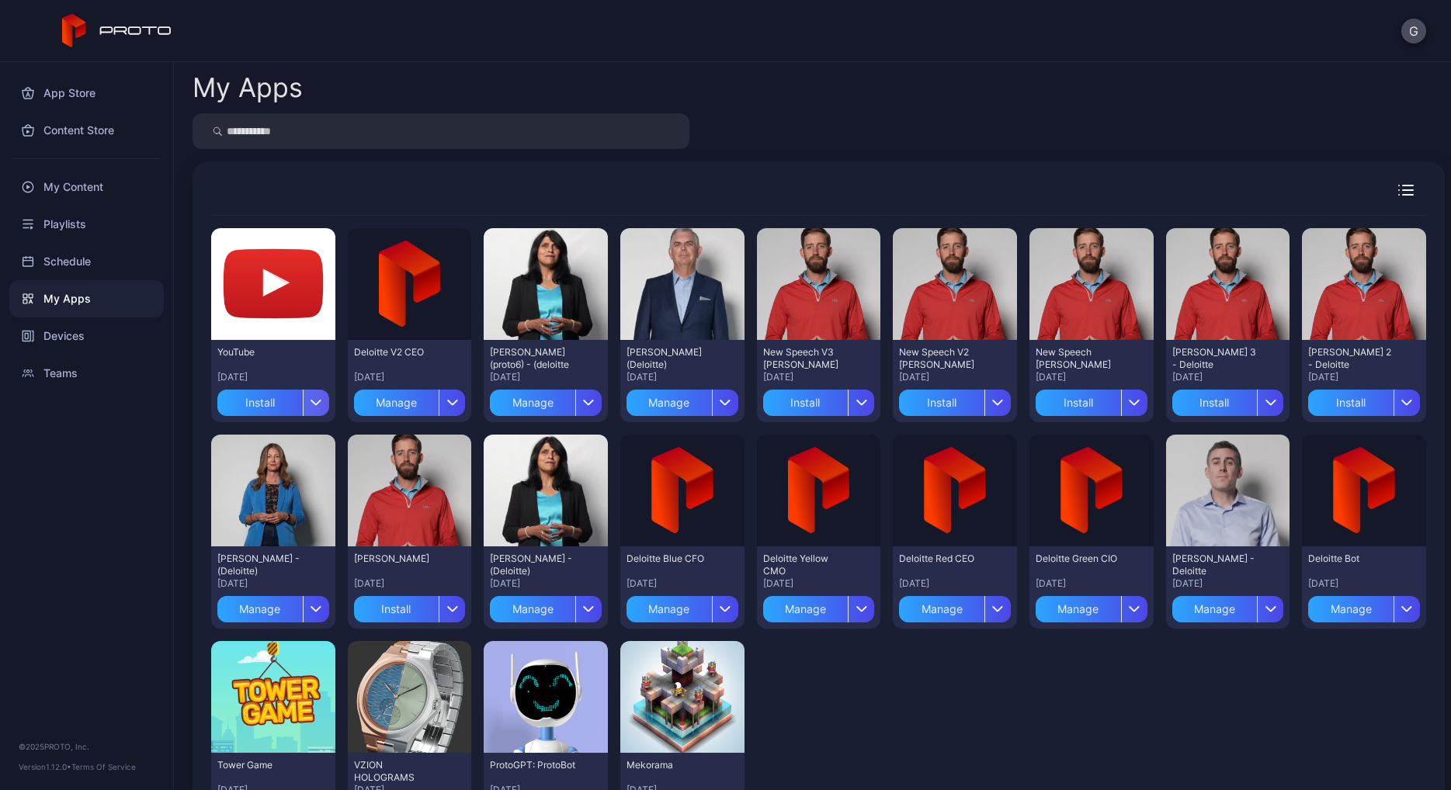
click at [311, 401] on icon "button" at bounding box center [315, 403] width 9 height 5
click at [71, 446] on div "App Store Content Store My Content Playlists Schedule My Apps Devices Teams © 2…" at bounding box center [87, 426] width 174 height 728
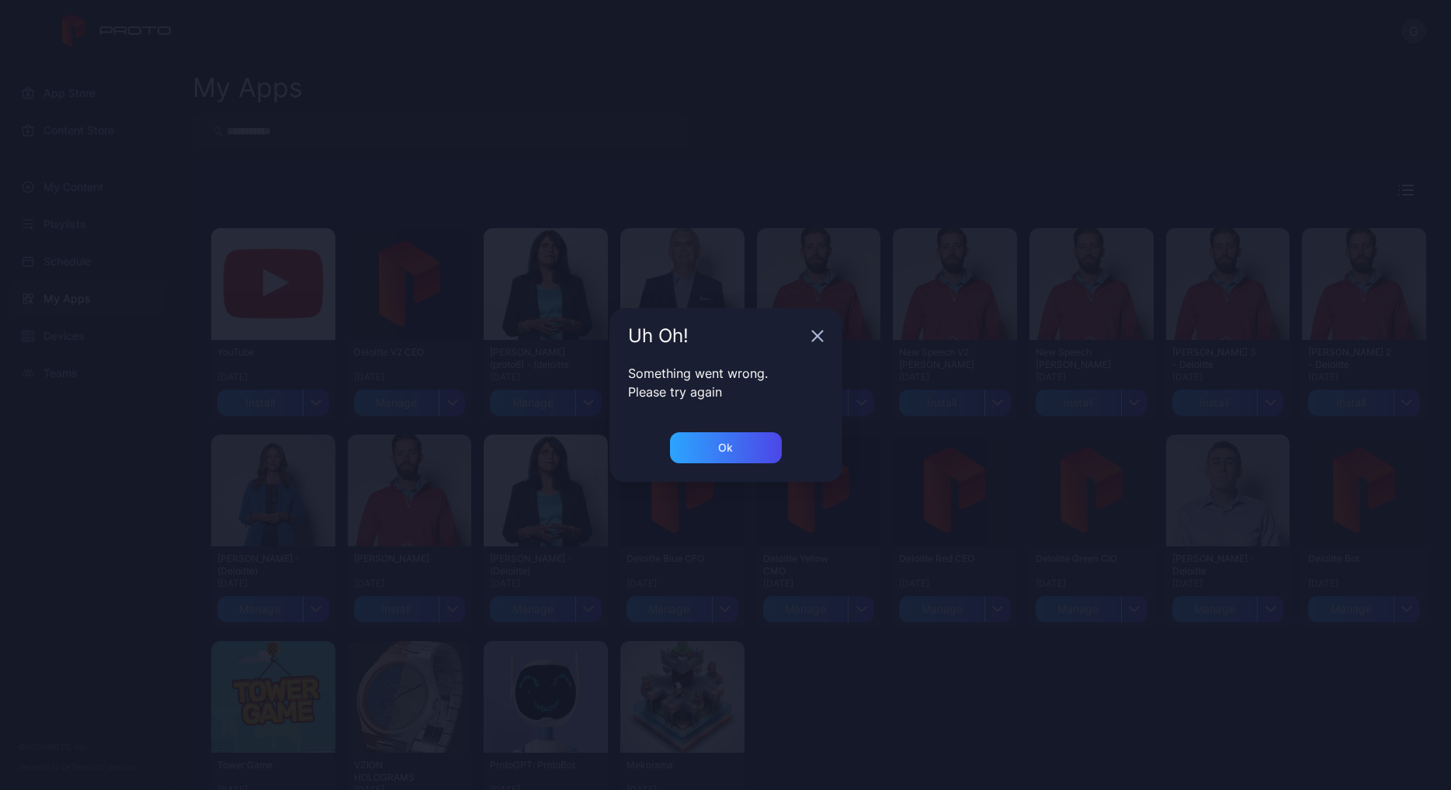
click at [818, 332] on icon "button" at bounding box center [817, 336] width 12 height 12
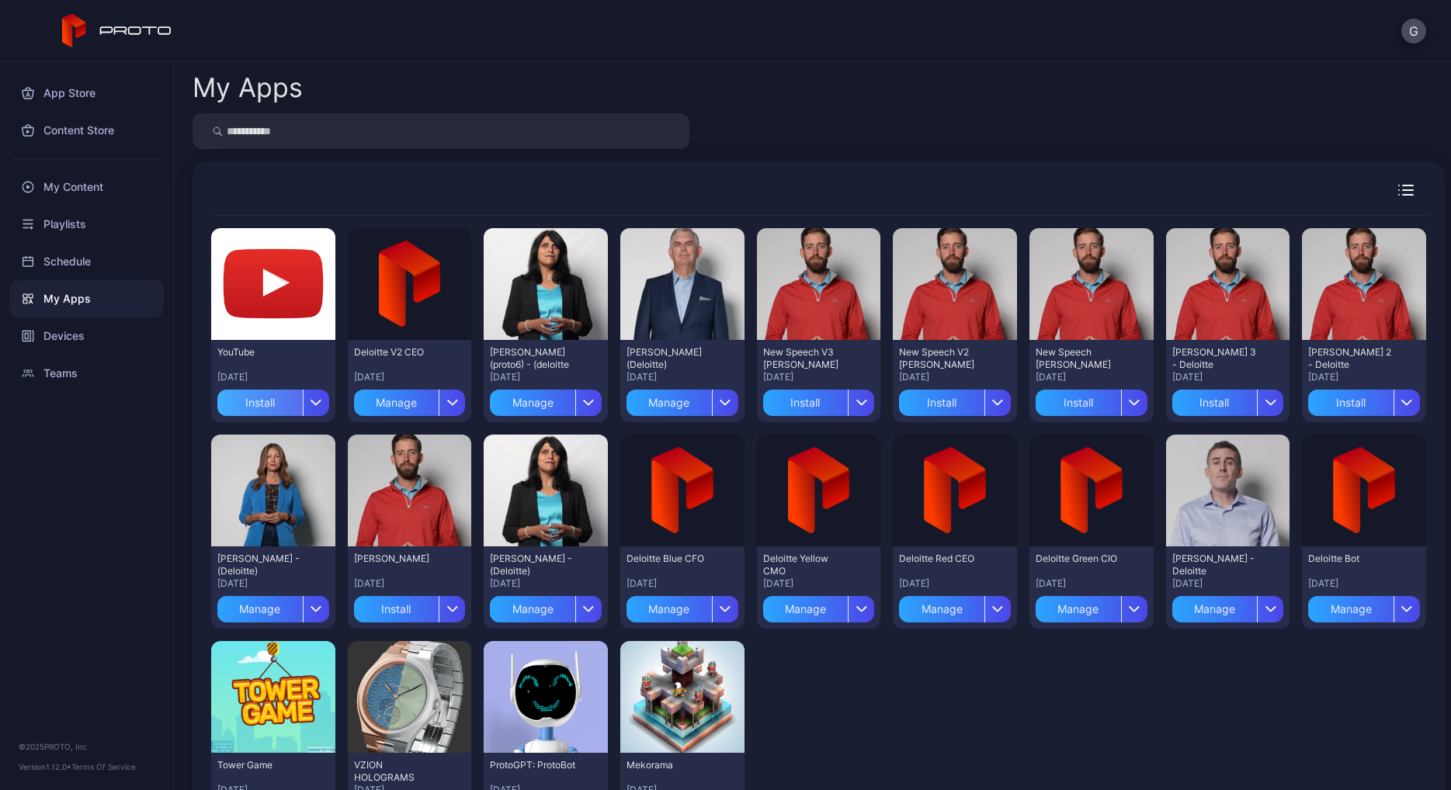
click at [271, 401] on div "Install" at bounding box center [259, 403] width 85 height 26
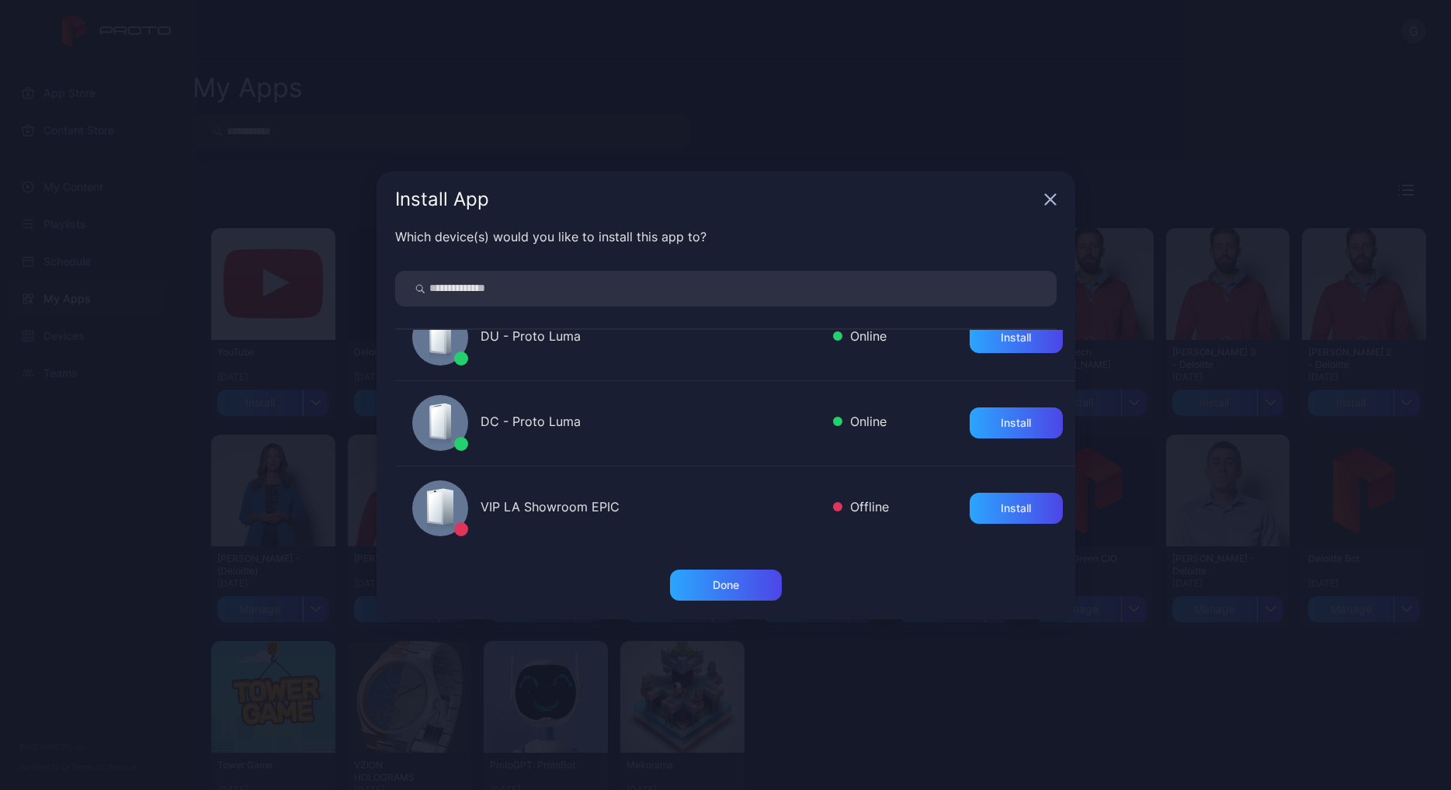
scroll to position [466, 0]
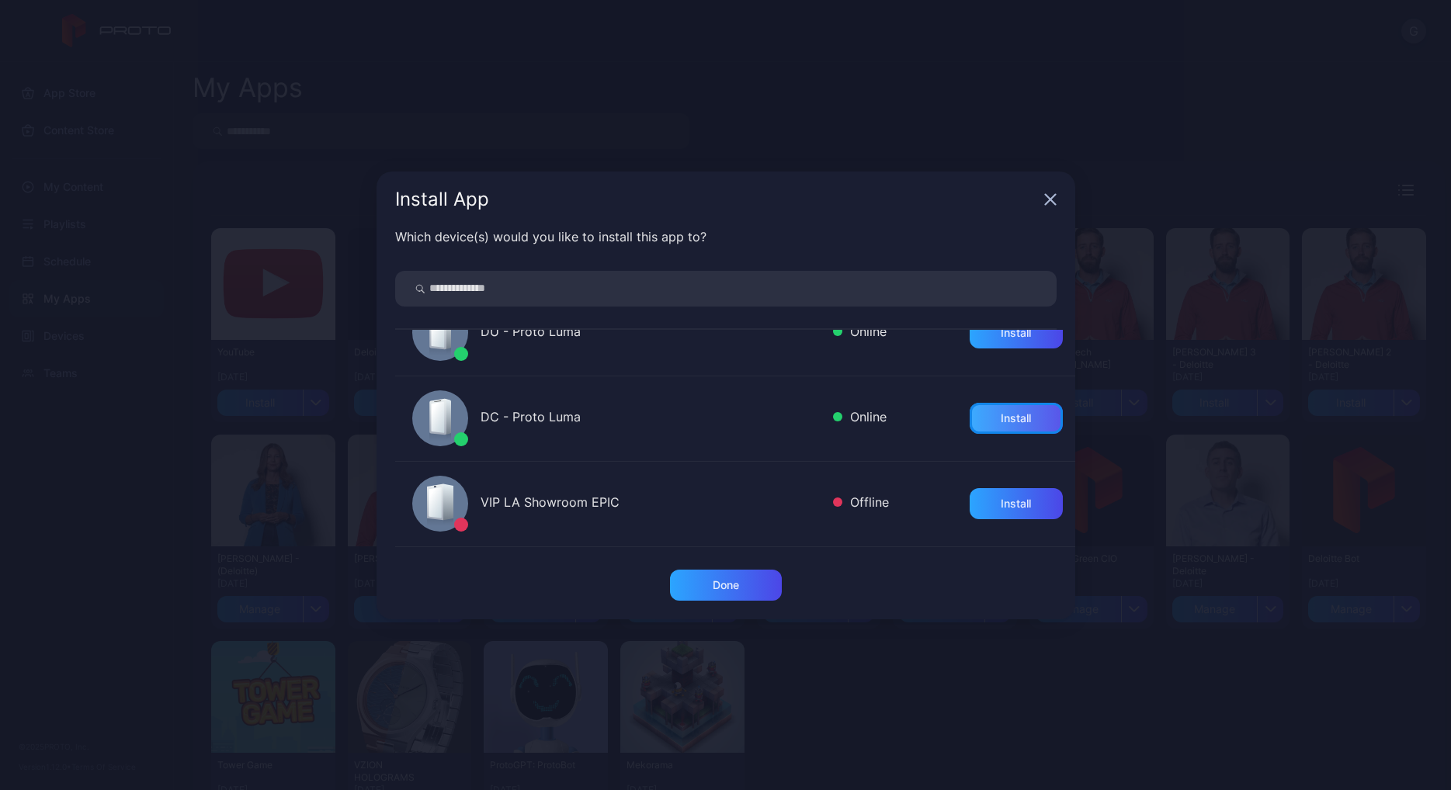
click at [1023, 422] on div "Install" at bounding box center [1016, 418] width 93 height 31
click at [743, 585] on div "Done" at bounding box center [726, 585] width 112 height 31
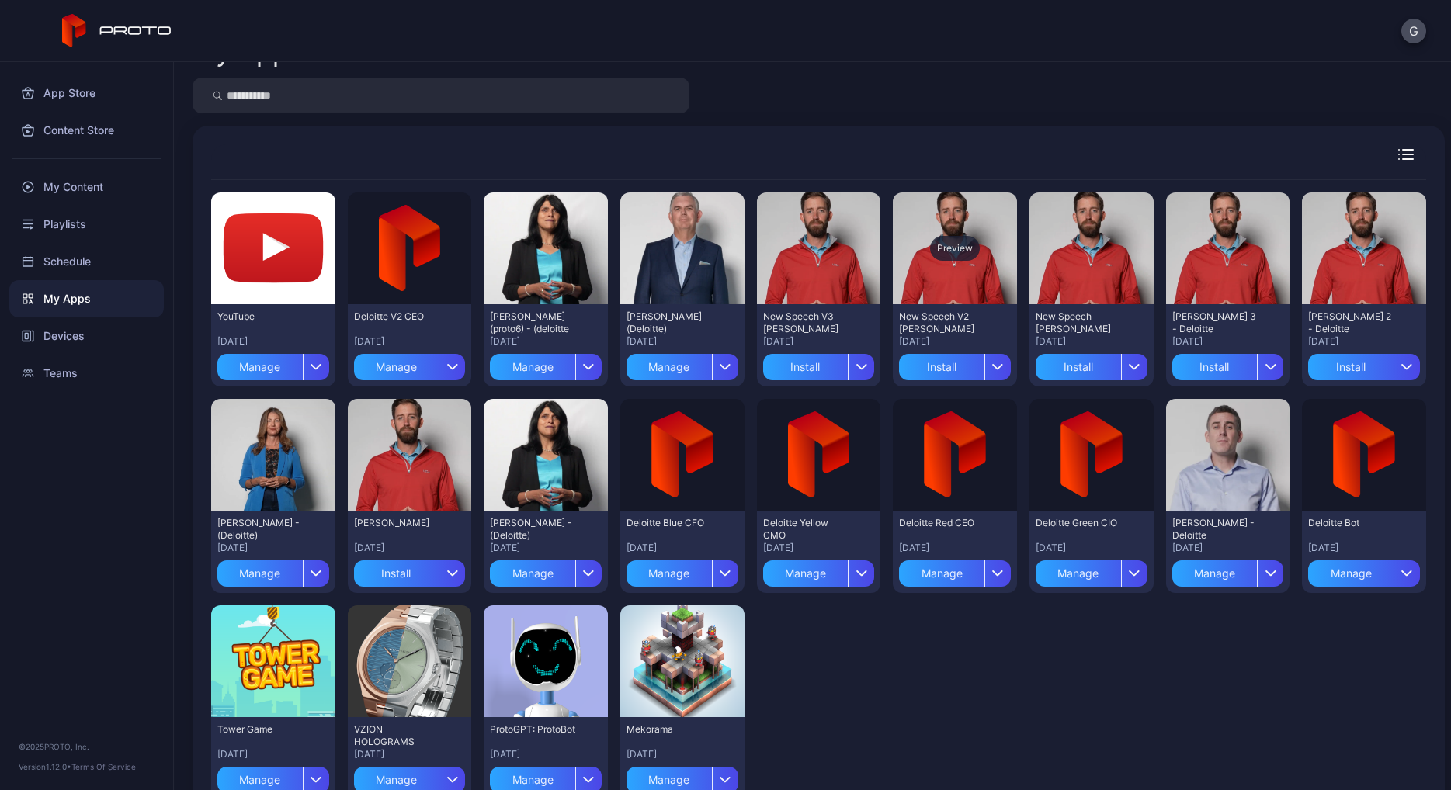
scroll to position [0, 0]
